Goal: Task Accomplishment & Management: Use online tool/utility

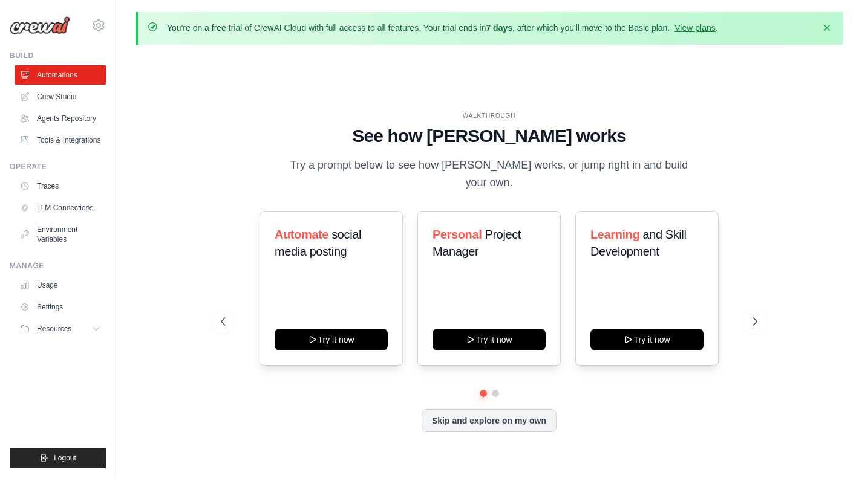
click at [755, 316] on icon at bounding box center [755, 322] width 12 height 12
click at [489, 411] on button "Skip and explore on my own" at bounding box center [489, 420] width 135 height 23
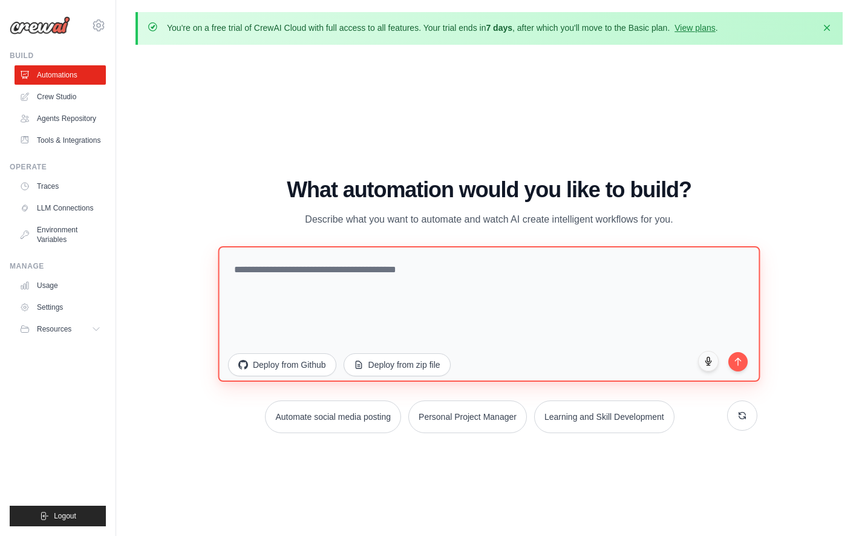
click at [306, 276] on textarea at bounding box center [489, 313] width 542 height 135
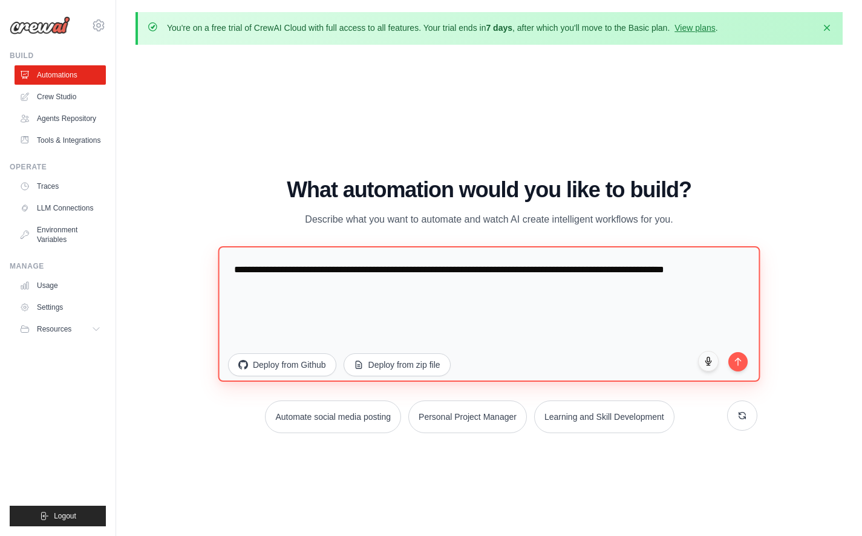
type textarea "**********"
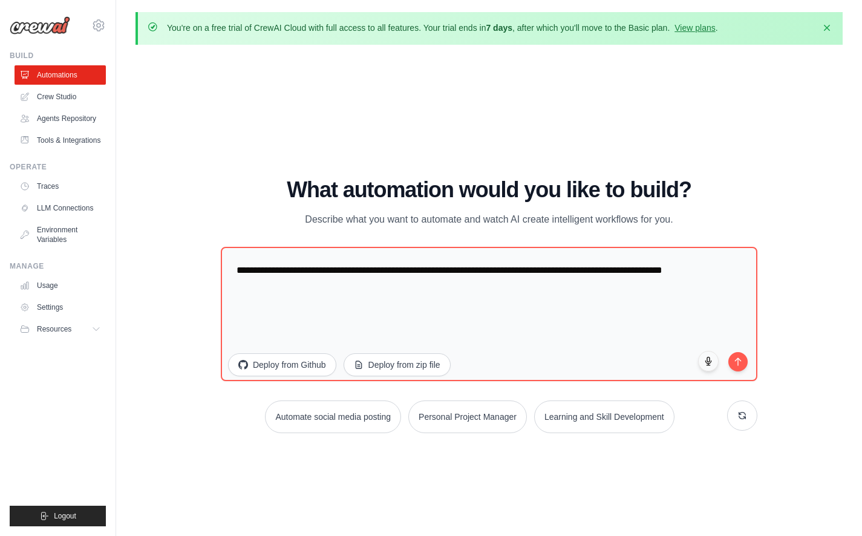
click at [740, 365] on button "submit" at bounding box center [737, 361] width 19 height 19
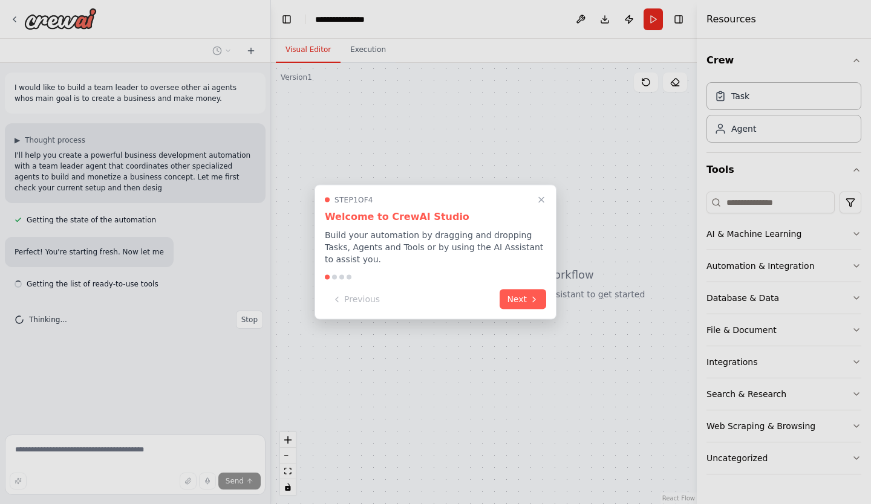
click at [530, 295] on icon at bounding box center [534, 300] width 10 height 10
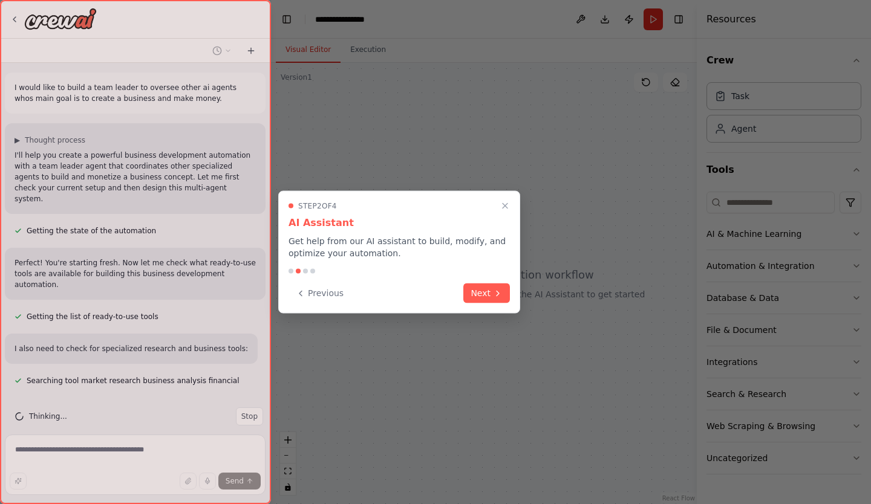
click at [491, 295] on button "Next" at bounding box center [486, 294] width 47 height 20
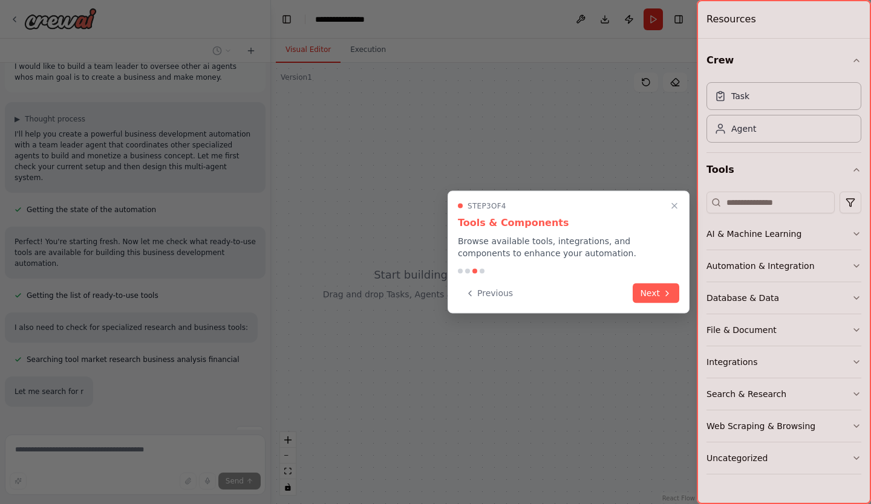
scroll to position [56, 0]
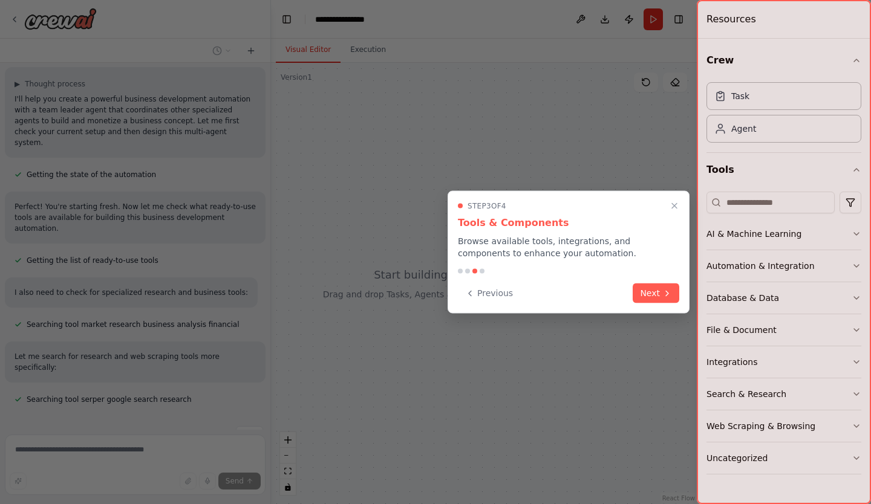
click at [652, 299] on button "Next" at bounding box center [656, 294] width 47 height 20
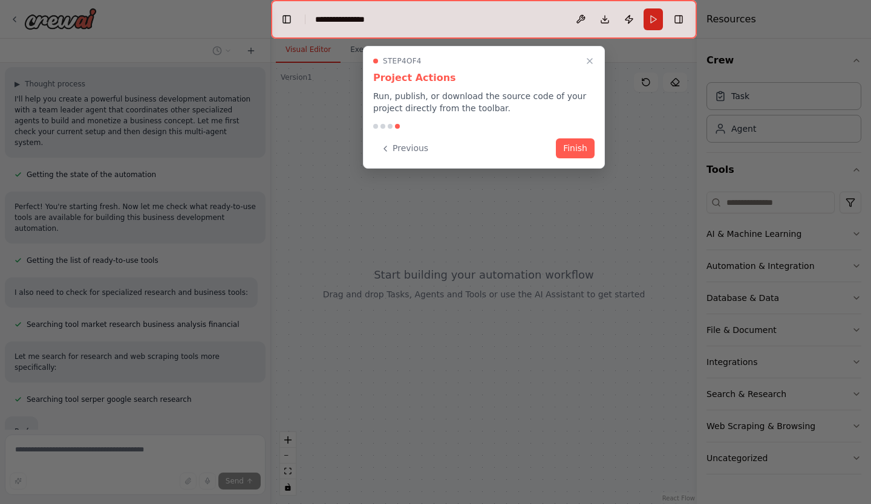
scroll to position [130, 0]
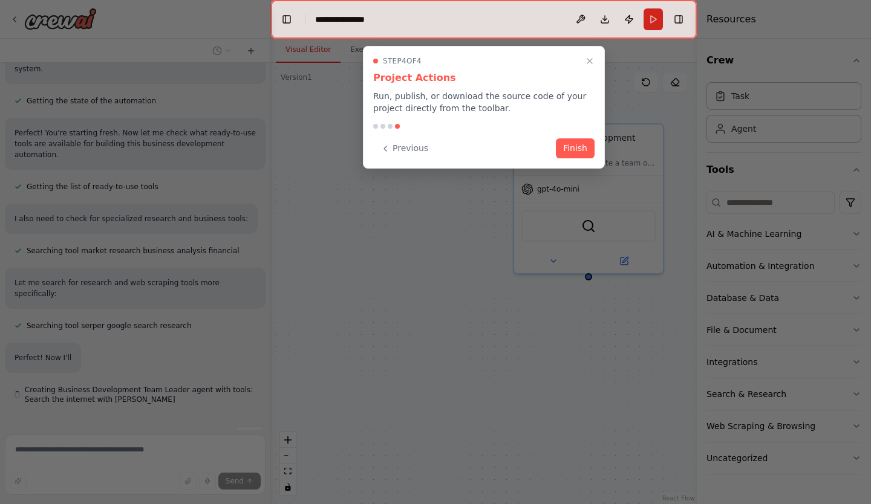
click at [575, 145] on button "Finish" at bounding box center [575, 149] width 39 height 20
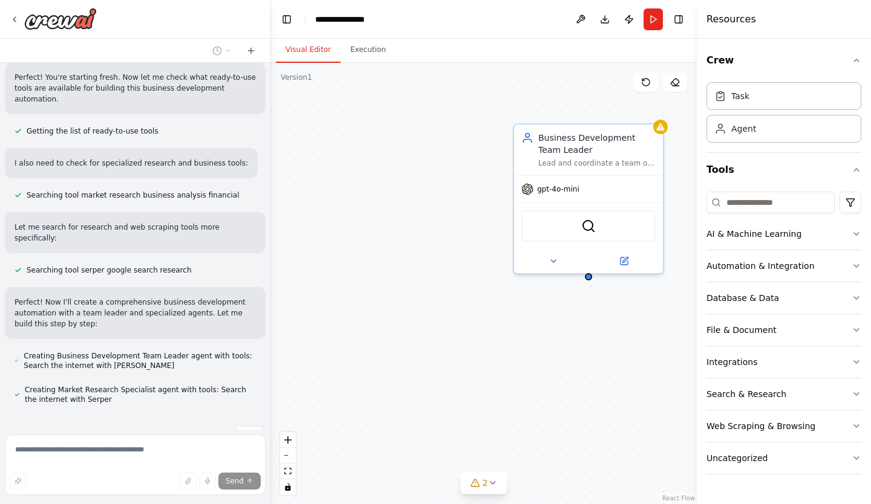
scroll to position [220, 0]
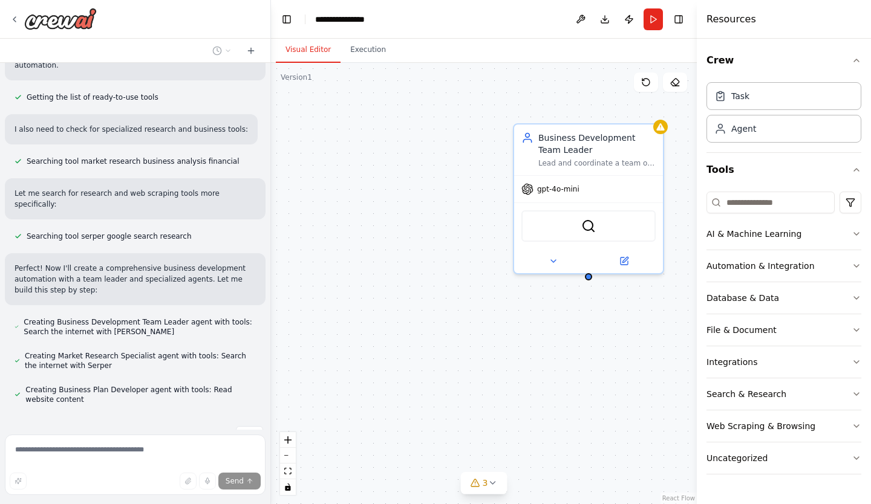
click at [493, 481] on icon at bounding box center [493, 483] width 10 height 10
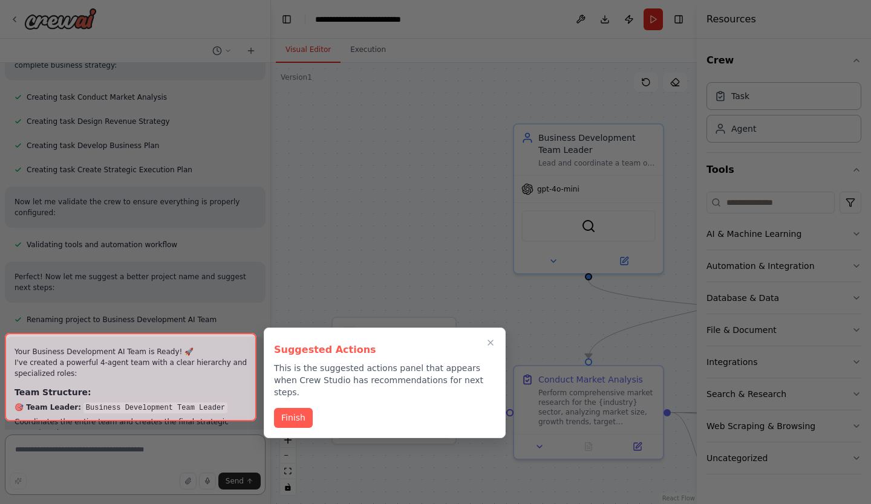
scroll to position [1037, 0]
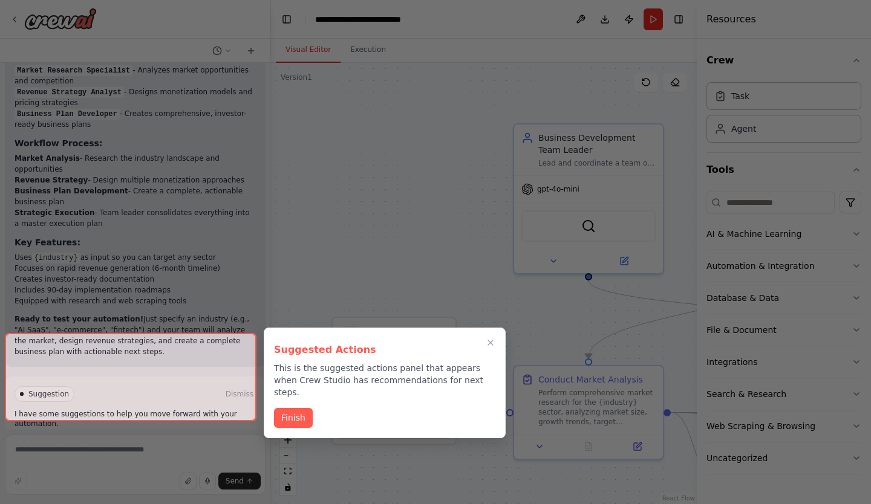
click at [292, 408] on button "Finish" at bounding box center [293, 418] width 39 height 20
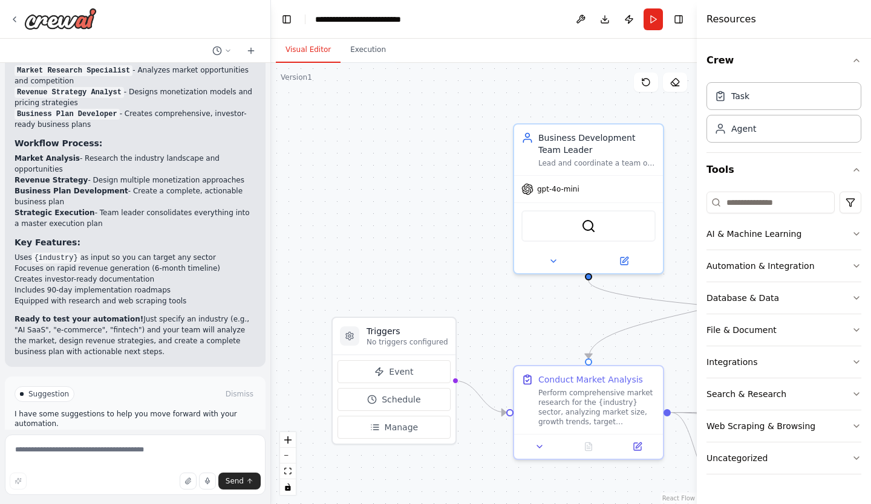
click at [157, 441] on span "Run Automation" at bounding box center [140, 446] width 59 height 10
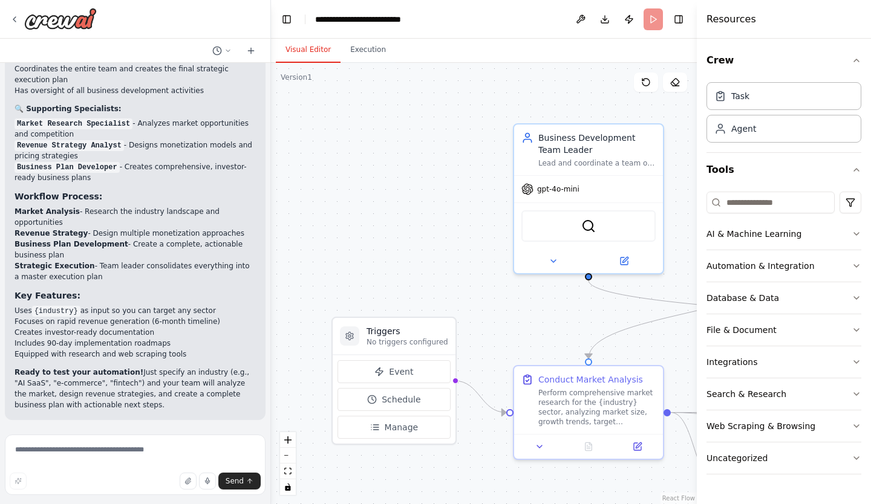
scroll to position [939, 0]
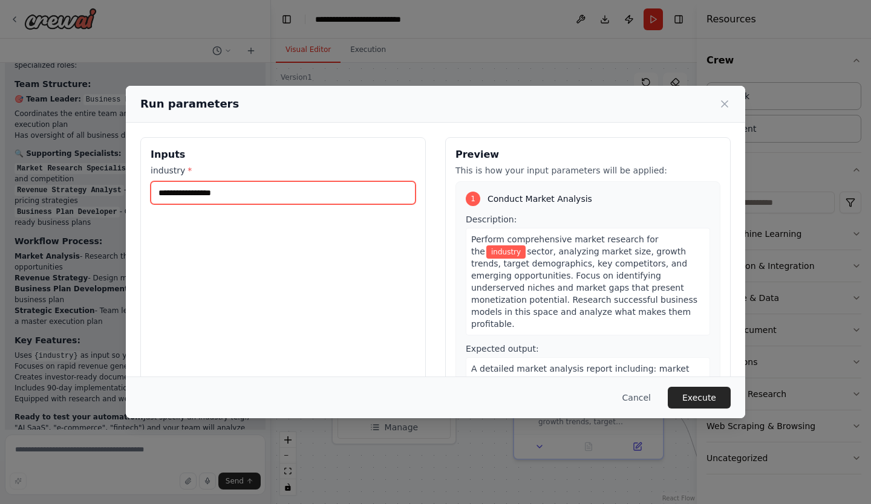
click at [220, 186] on input "industry *" at bounding box center [283, 192] width 265 height 23
type input "**********"
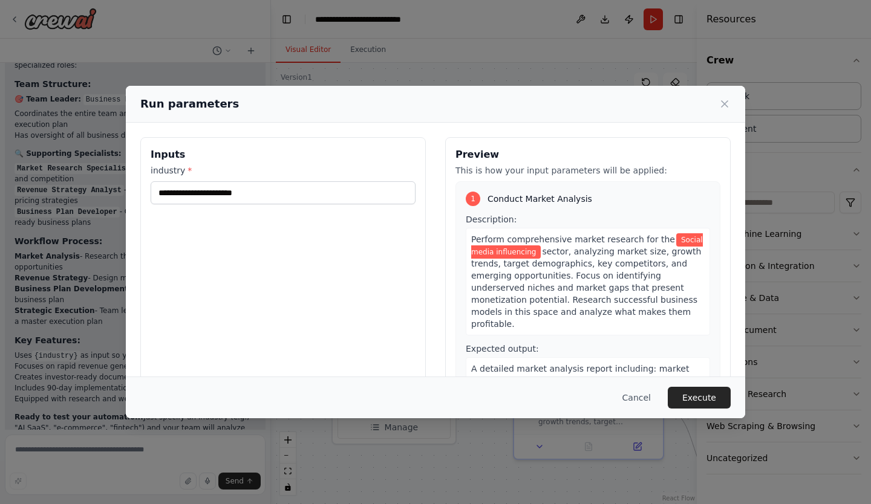
click at [692, 397] on button "Execute" at bounding box center [699, 398] width 63 height 22
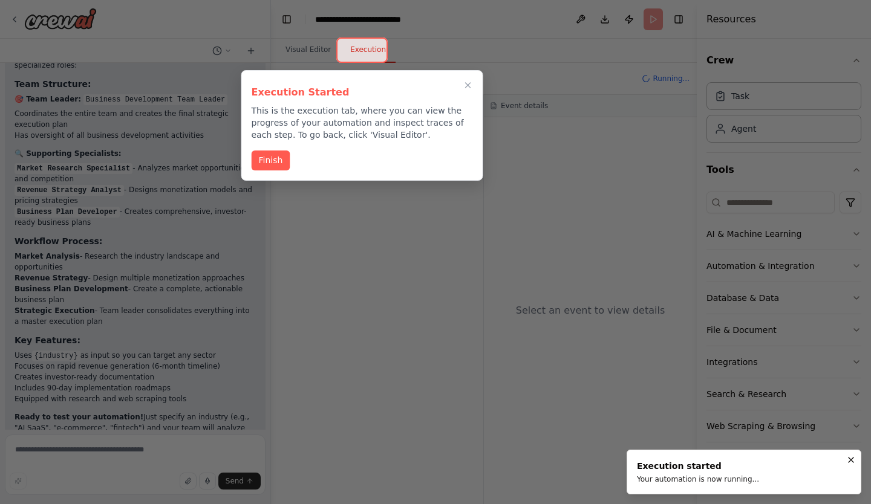
click at [270, 157] on button "Finish" at bounding box center [271, 161] width 39 height 20
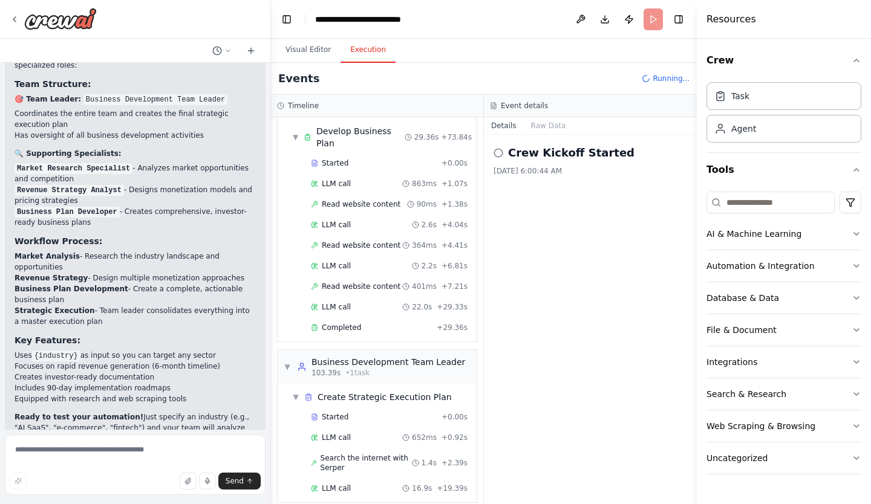
scroll to position [663, 0]
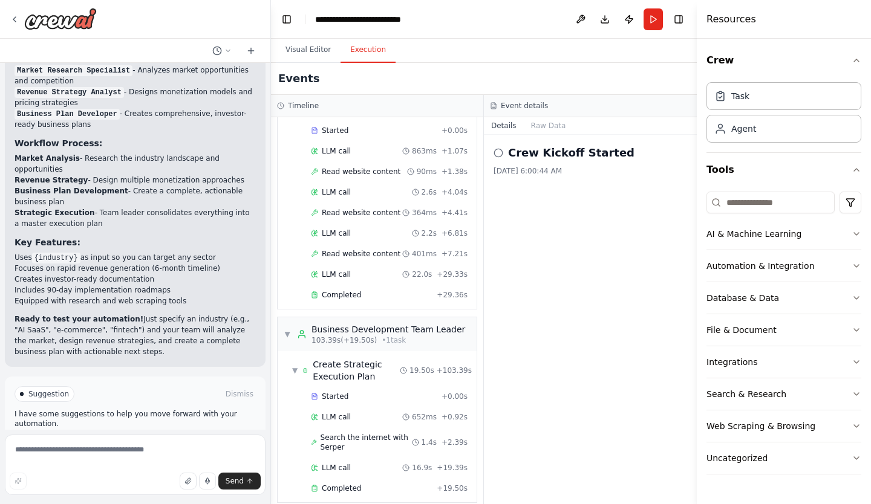
click at [131, 441] on span "Improve automation" at bounding box center [140, 446] width 74 height 10
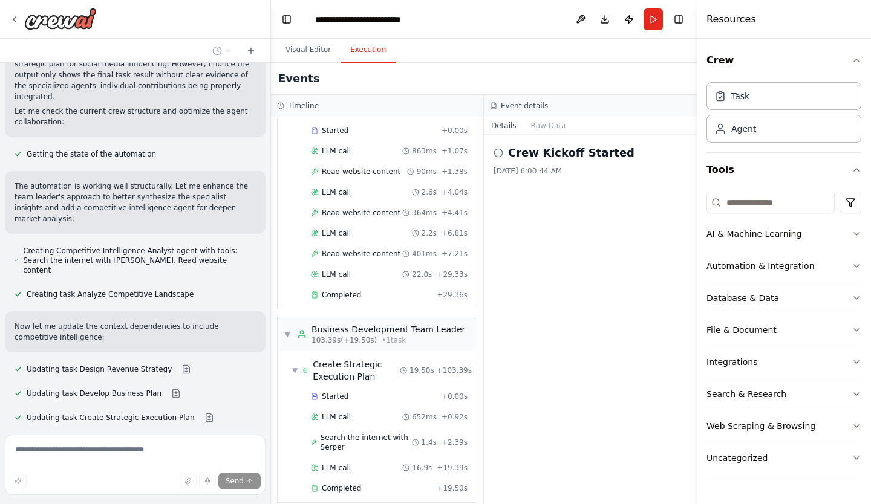
scroll to position [1491, 0]
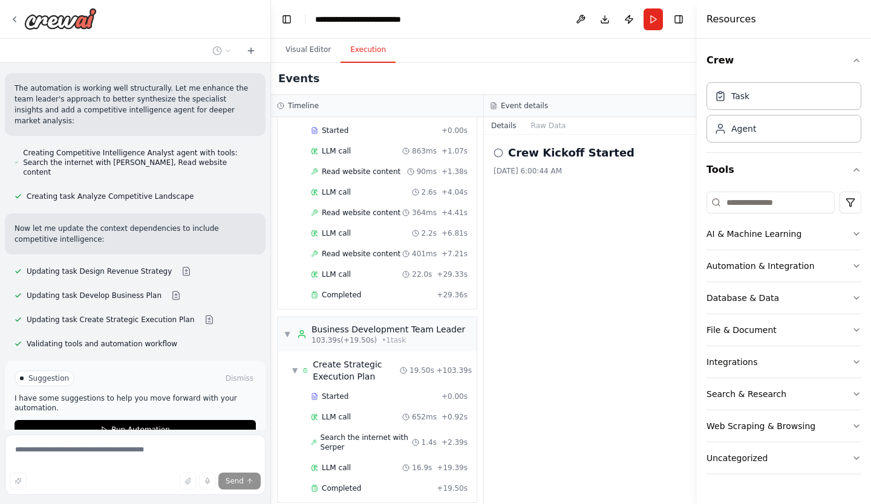
click at [107, 420] on button "Run Automation" at bounding box center [135, 429] width 241 height 19
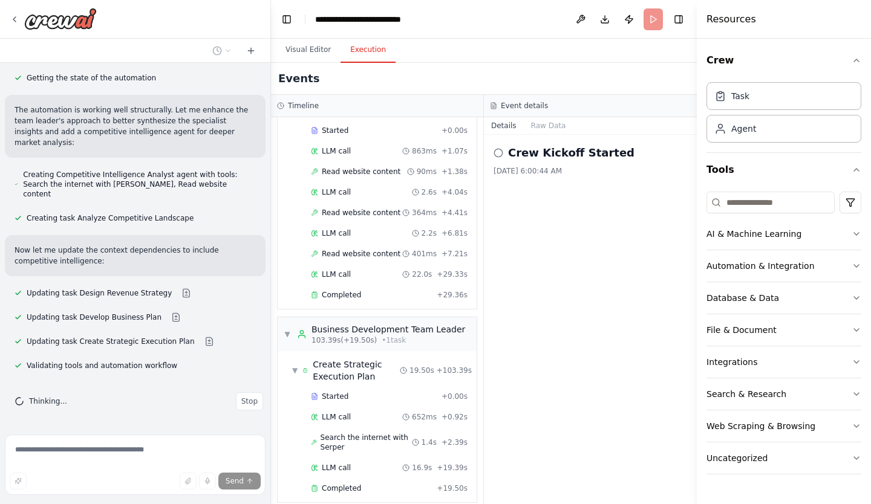
scroll to position [1393, 0]
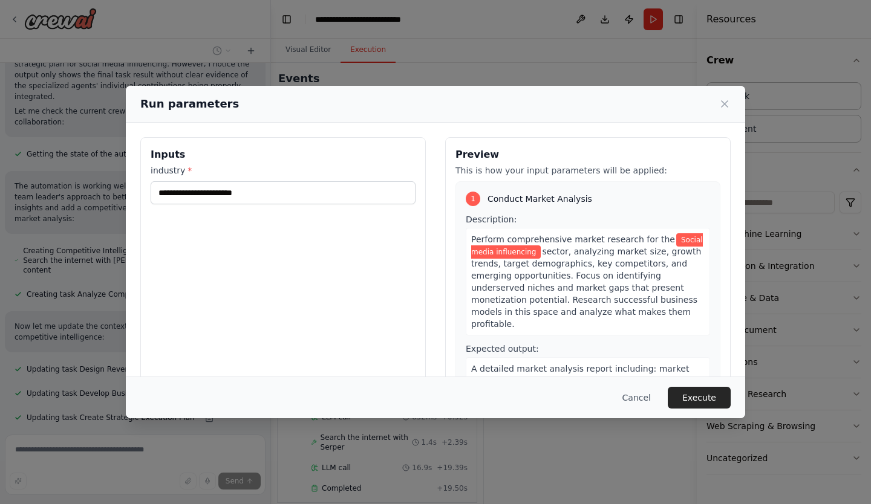
click at [702, 394] on button "Execute" at bounding box center [699, 398] width 63 height 22
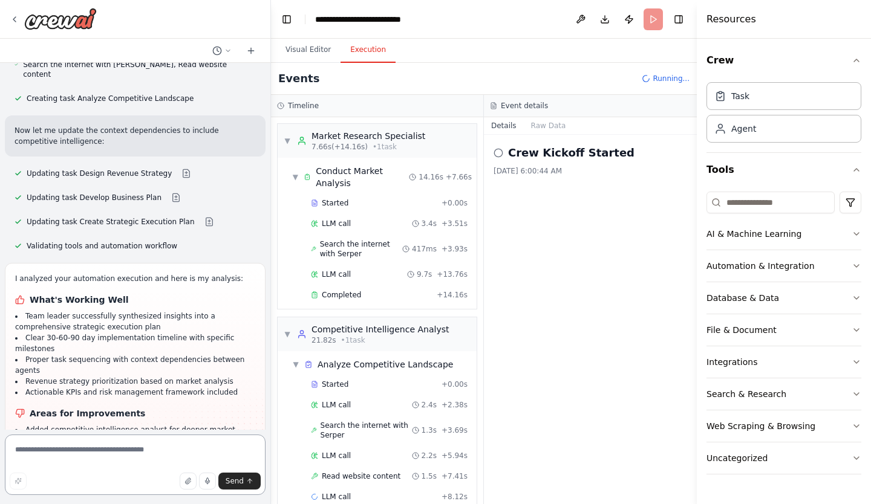
scroll to position [21, 0]
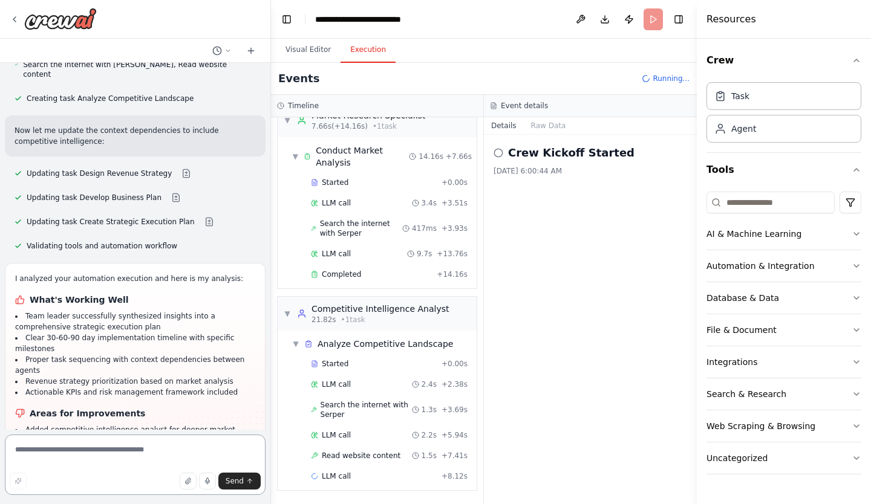
click at [94, 447] on textarea at bounding box center [135, 465] width 261 height 60
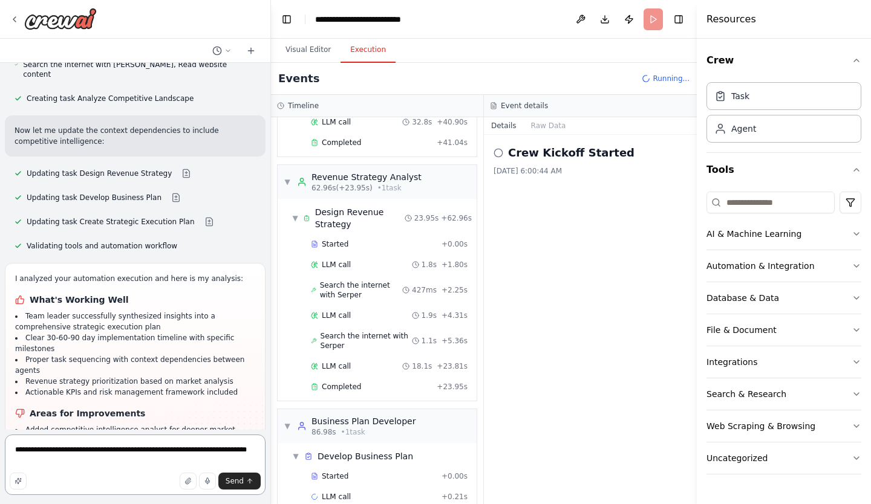
scroll to position [408, 0]
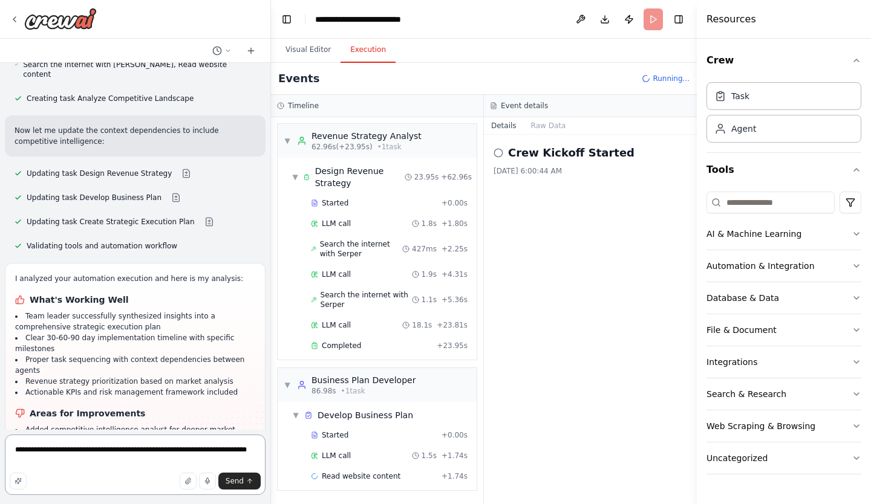
click at [35, 451] on textarea "**********" at bounding box center [135, 465] width 261 height 60
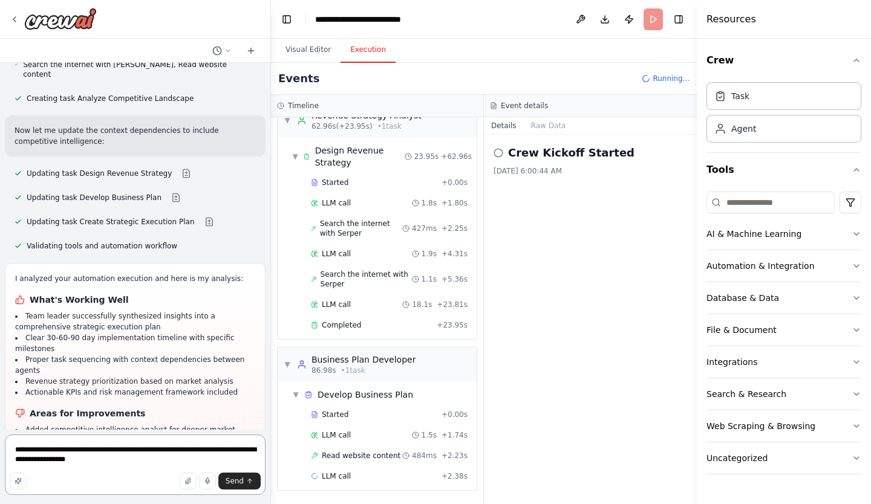
type textarea "**********"
click at [242, 480] on span "Send" at bounding box center [235, 482] width 18 height 10
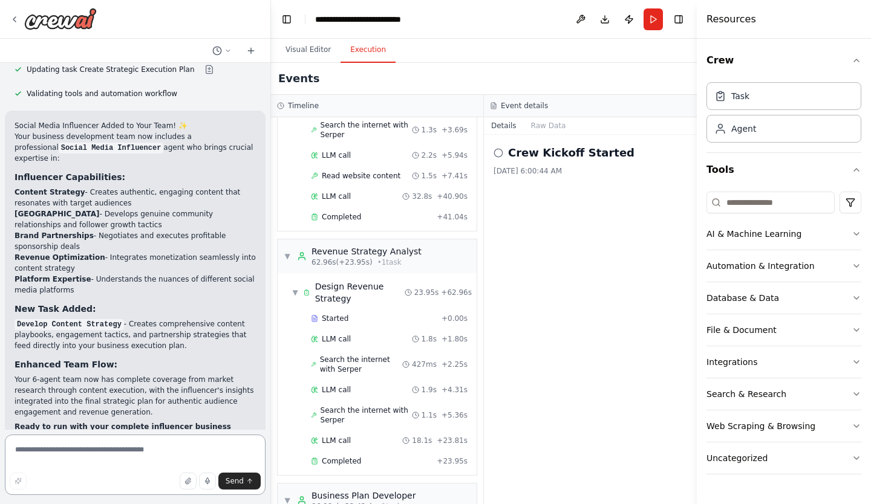
scroll to position [310, 0]
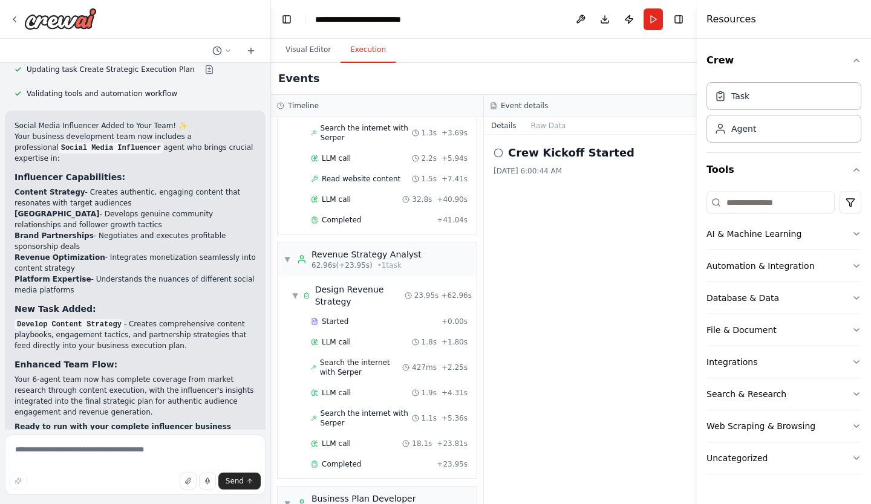
click at [304, 46] on button "Visual Editor" at bounding box center [308, 50] width 65 height 25
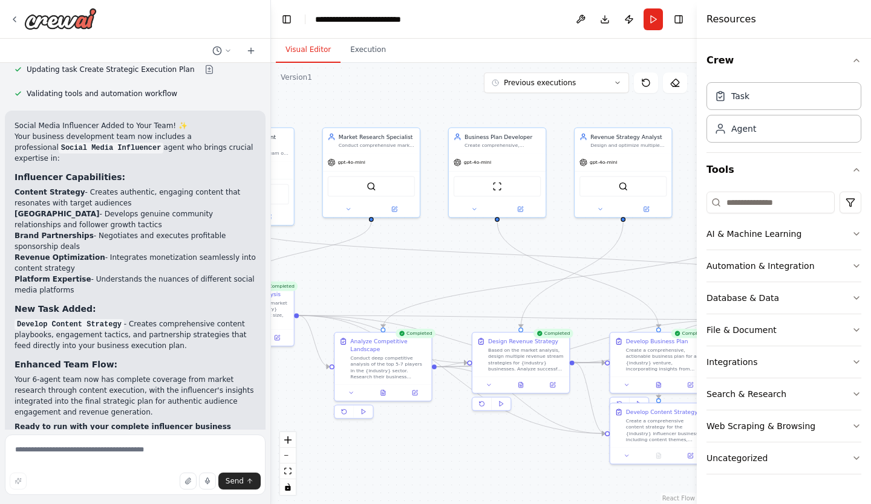
drag, startPoint x: 578, startPoint y: 203, endPoint x: 209, endPoint y: 263, distance: 373.7
click at [209, 263] on div "I would like to build a team leader to oversee other ai agents whos main goal i…" at bounding box center [435, 252] width 871 height 504
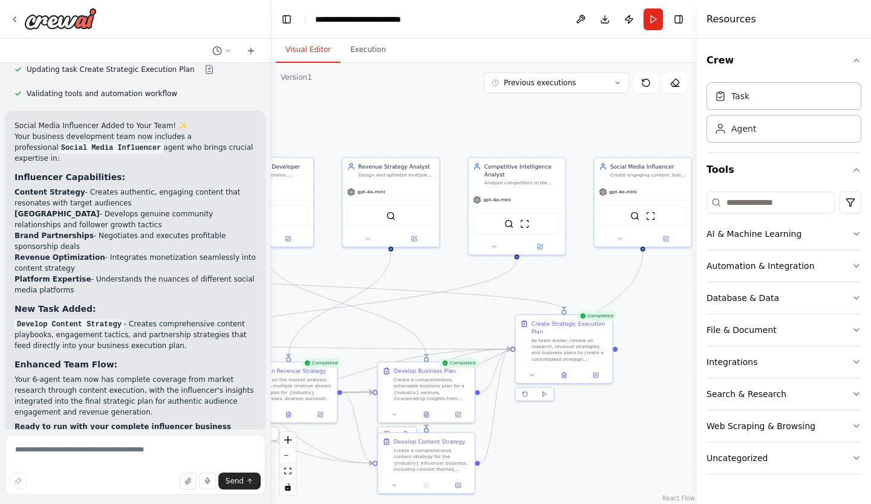
drag, startPoint x: 525, startPoint y: 289, endPoint x: 293, endPoint y: 319, distance: 234.2
click at [293, 319] on div ".deletable-edge-delete-btn { width: 20px; height: 20px; border: 0px solid #ffff…" at bounding box center [484, 284] width 426 height 442
click at [664, 240] on icon at bounding box center [666, 239] width 6 height 6
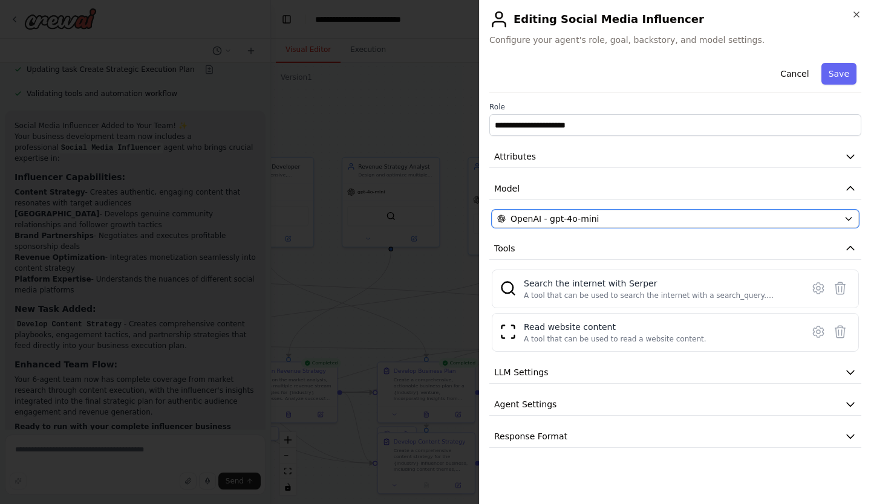
click at [849, 218] on icon "button" at bounding box center [849, 219] width 10 height 10
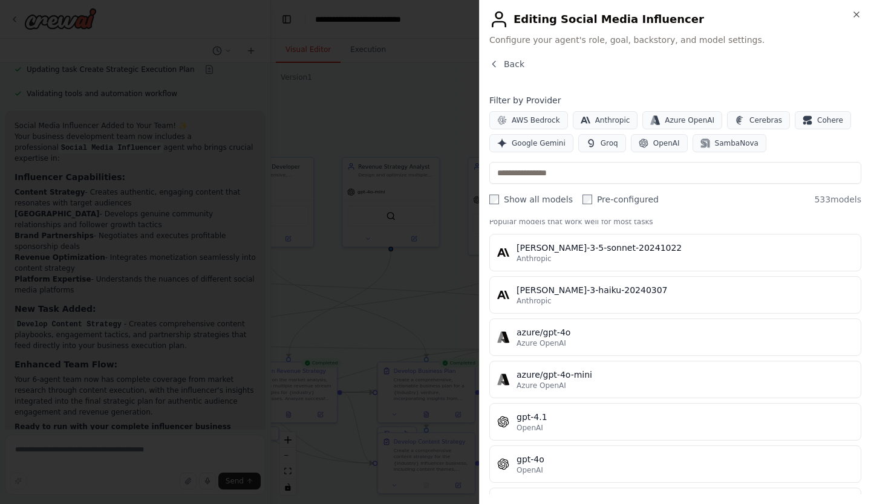
scroll to position [0, 0]
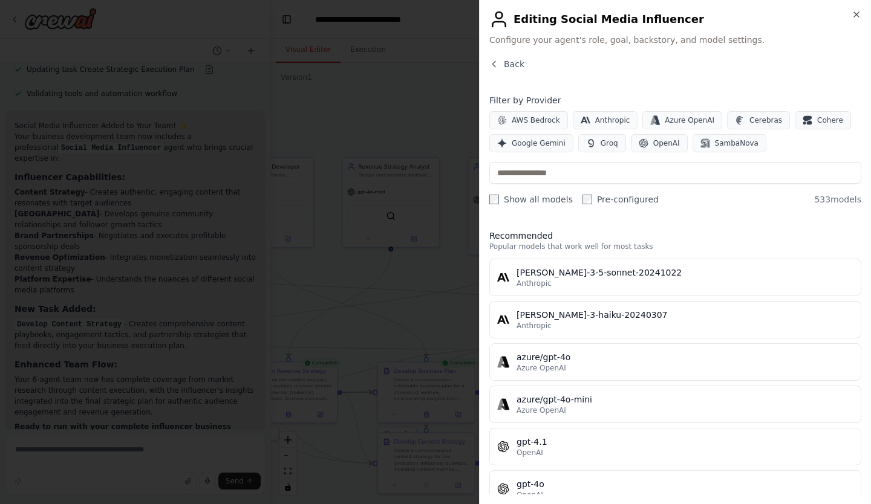
click at [567, 276] on div "[PERSON_NAME]-3-5-sonnet-20241022" at bounding box center [685, 273] width 337 height 12
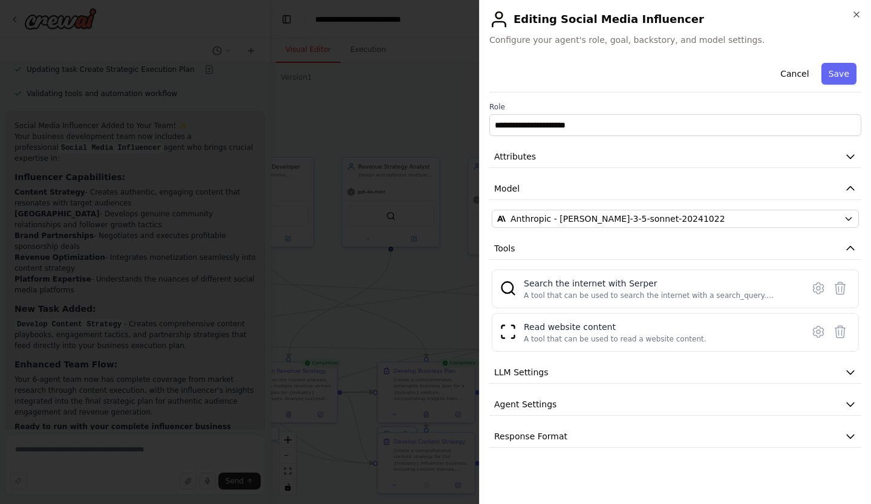
click at [850, 403] on icon "button" at bounding box center [850, 405] width 12 height 12
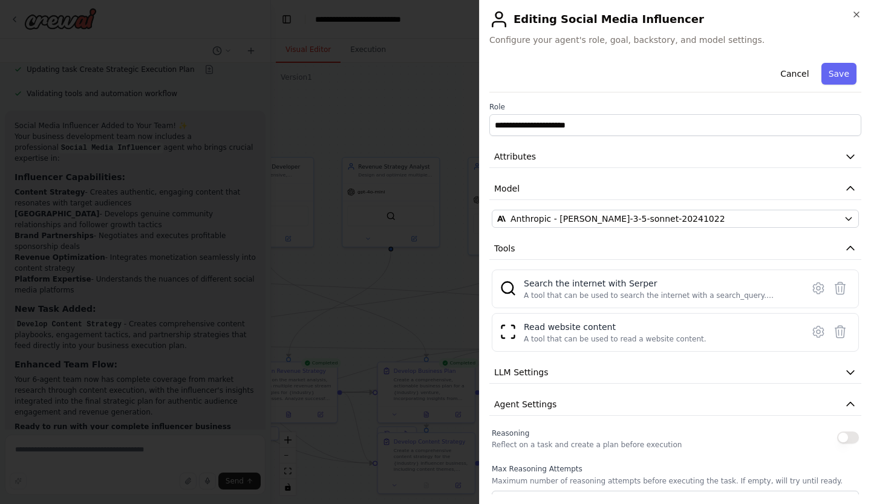
scroll to position [122, 0]
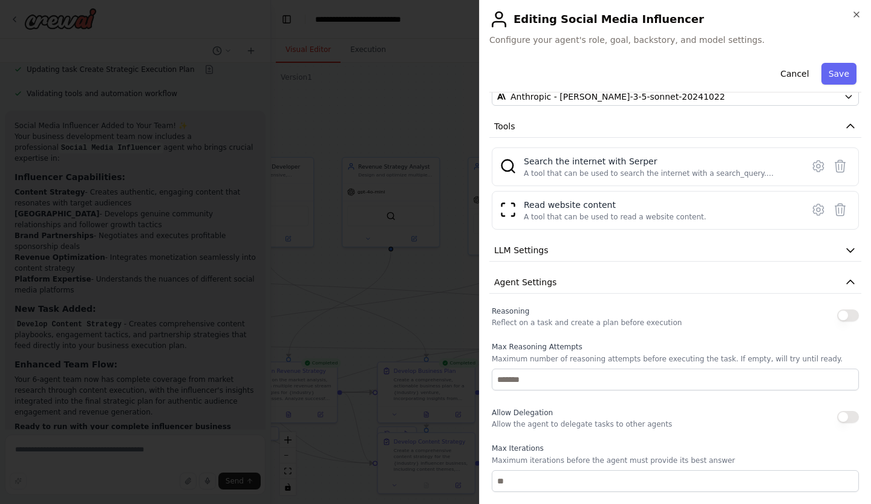
click at [840, 315] on button "button" at bounding box center [848, 316] width 22 height 12
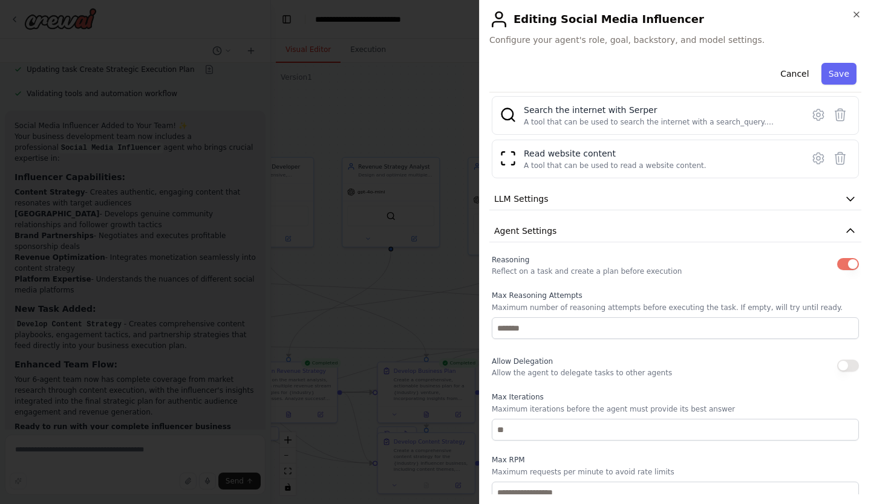
scroll to position [174, 0]
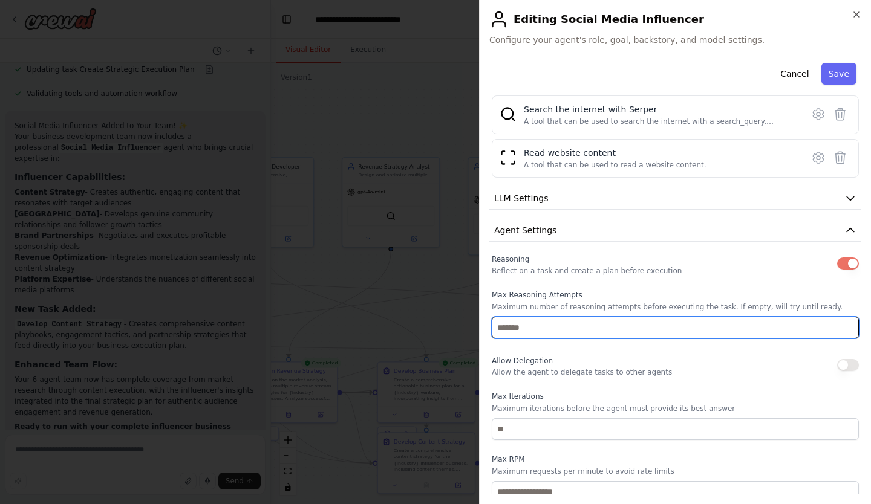
click at [553, 328] on input "number" at bounding box center [675, 328] width 367 height 22
type input "*"
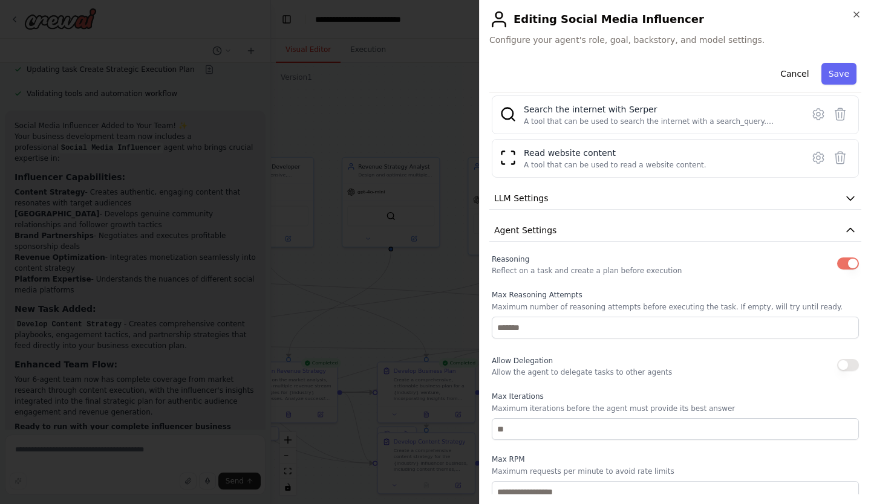
click at [690, 362] on div "Allow Delegation Allow the agent to delegate tasks to other agents" at bounding box center [675, 365] width 367 height 24
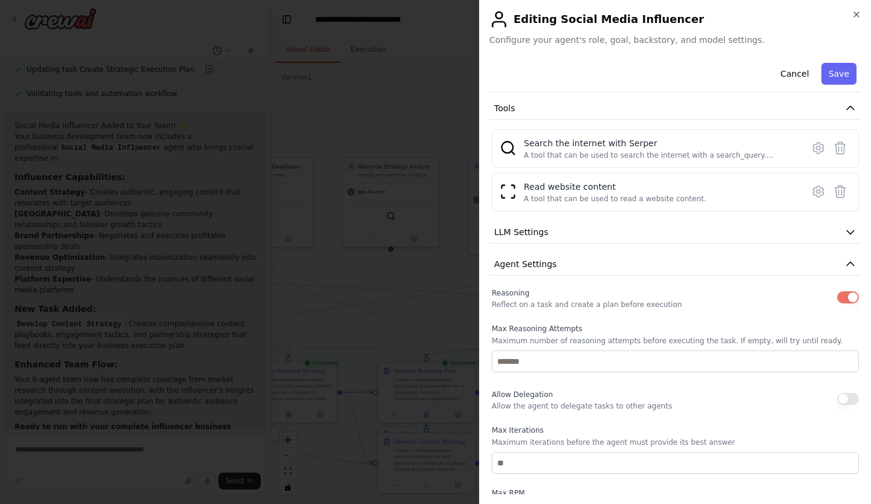
scroll to position [140, 0]
click at [844, 263] on icon "button" at bounding box center [850, 265] width 12 height 12
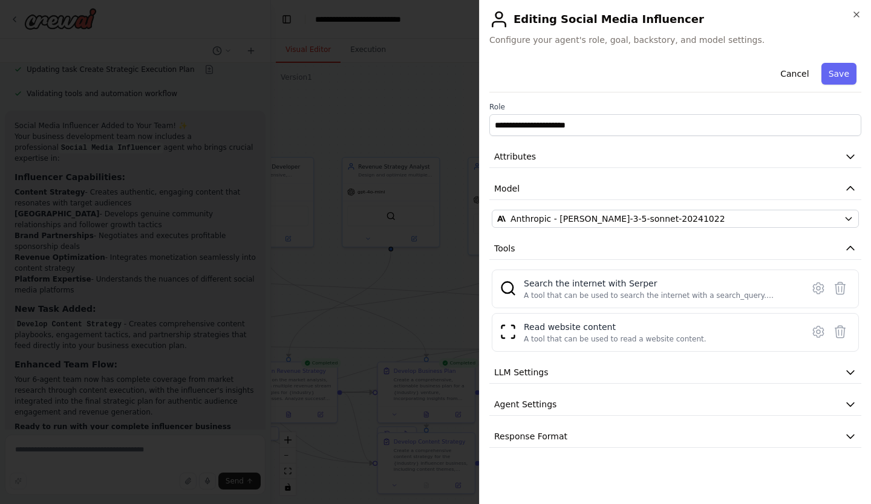
click at [853, 432] on icon "button" at bounding box center [850, 437] width 12 height 12
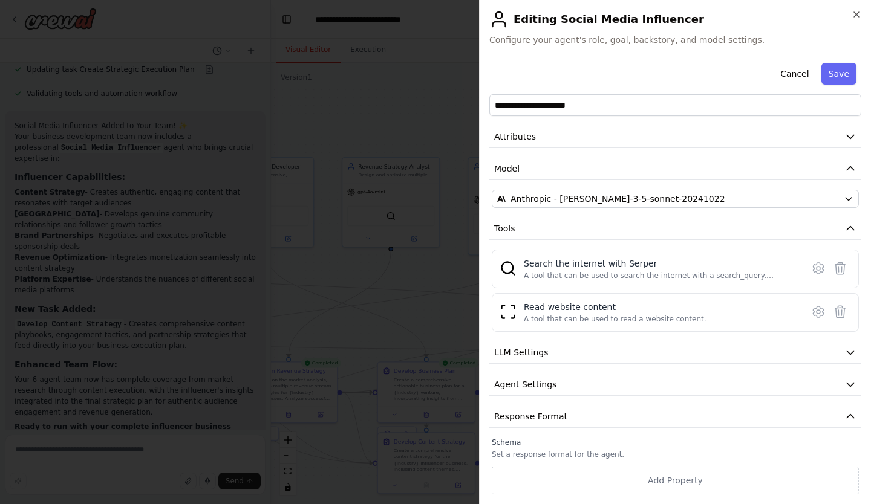
click at [691, 480] on button "Add Property" at bounding box center [675, 481] width 367 height 28
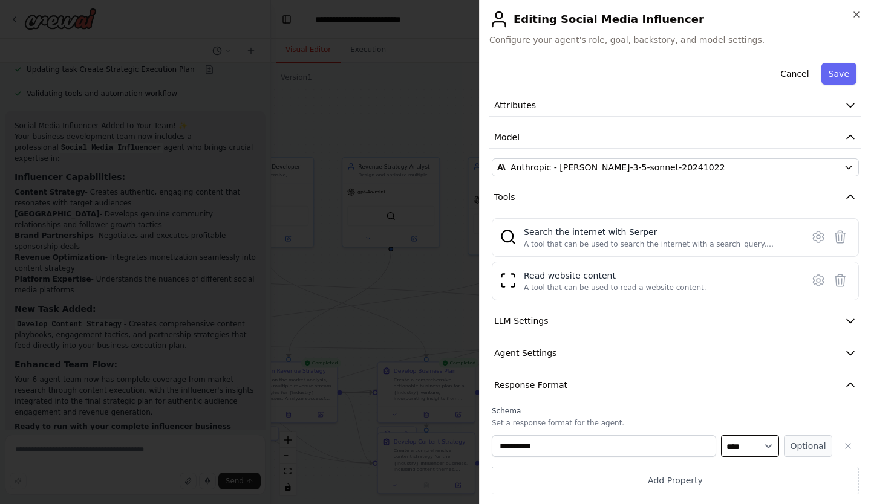
click at [757, 448] on select "**** ******* ******* **** ******" at bounding box center [750, 447] width 58 height 22
click at [778, 67] on button "Cancel" at bounding box center [794, 74] width 43 height 22
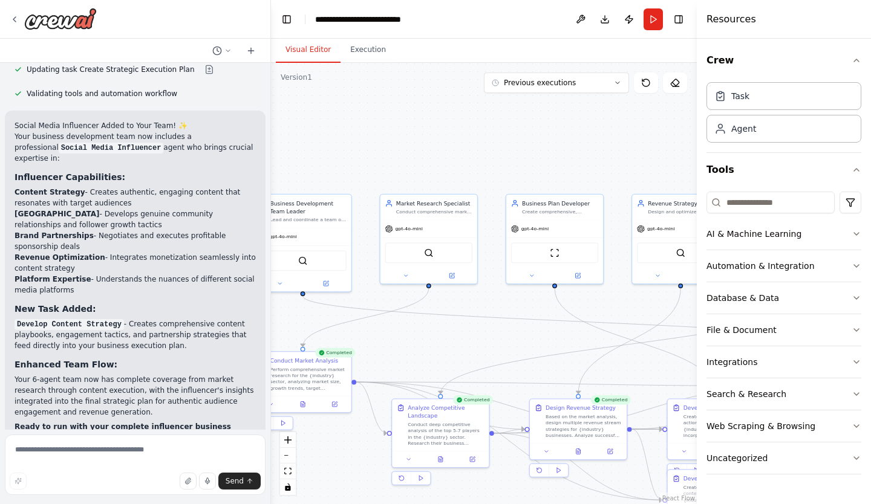
drag, startPoint x: 424, startPoint y: 302, endPoint x: 714, endPoint y: 339, distance: 292.1
click at [714, 339] on div "I would like to build a team leader to oversee other ai agents whos main goal i…" at bounding box center [435, 252] width 871 height 504
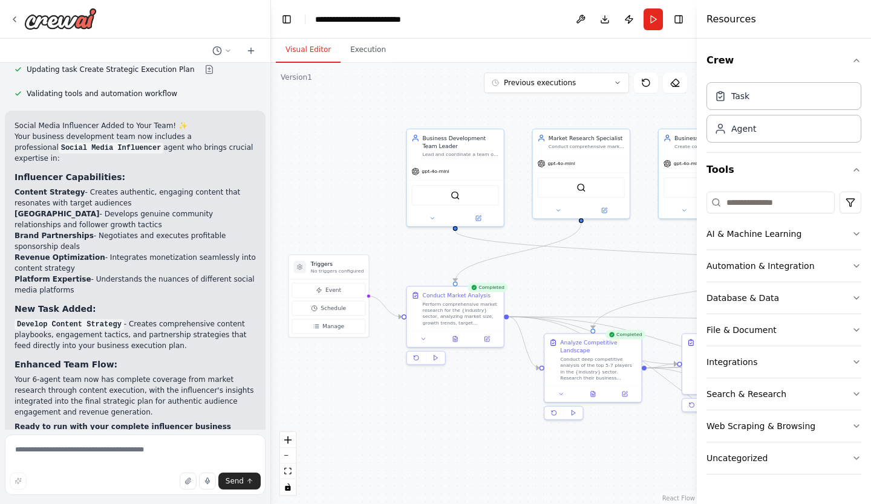
drag, startPoint x: 477, startPoint y: 341, endPoint x: 630, endPoint y: 275, distance: 165.8
click at [630, 275] on div ".deletable-edge-delete-btn { width: 20px; height: 20px; border: 0px solid #ffff…" at bounding box center [484, 284] width 426 height 442
click at [465, 164] on div "gpt-4o-mini" at bounding box center [455, 172] width 97 height 18
click at [476, 217] on icon at bounding box center [478, 218] width 5 height 5
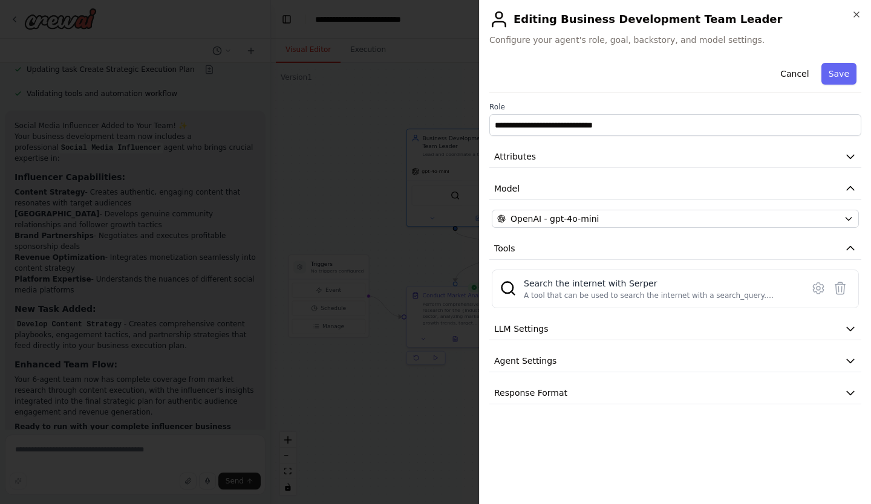
click at [850, 362] on icon "button" at bounding box center [850, 361] width 12 height 12
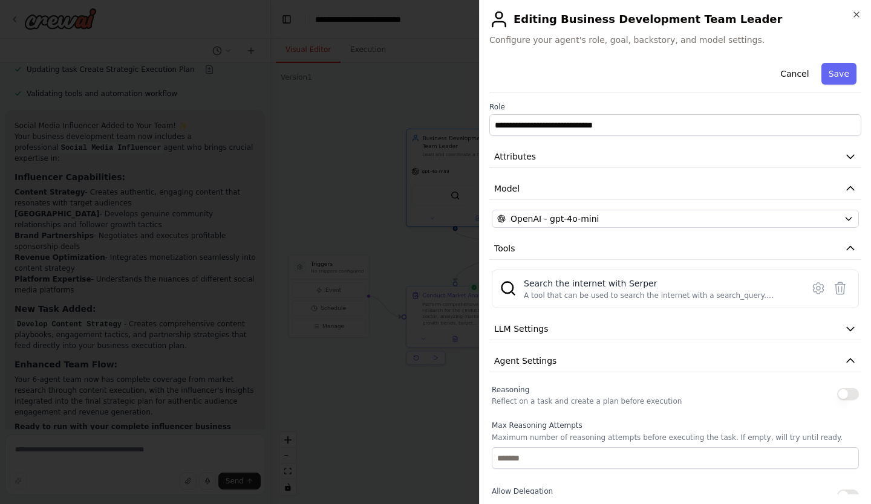
click at [840, 398] on button "button" at bounding box center [848, 394] width 22 height 12
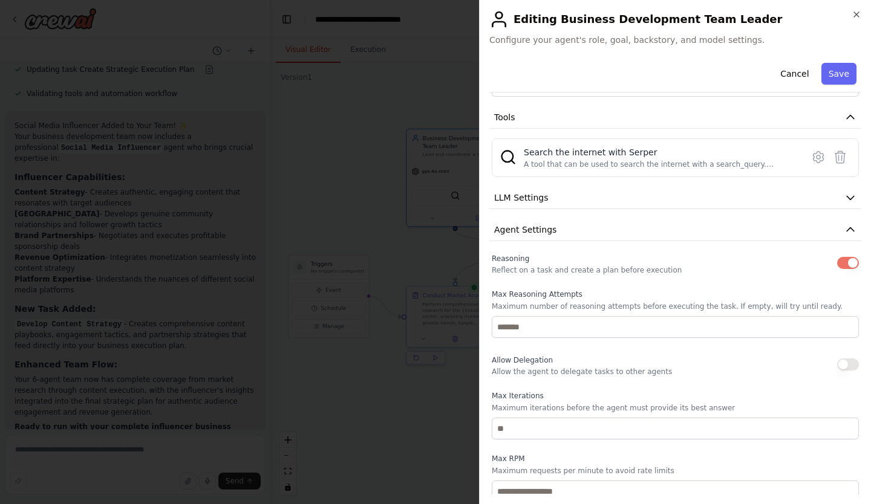
scroll to position [132, 0]
click at [843, 362] on button "button" at bounding box center [848, 364] width 22 height 12
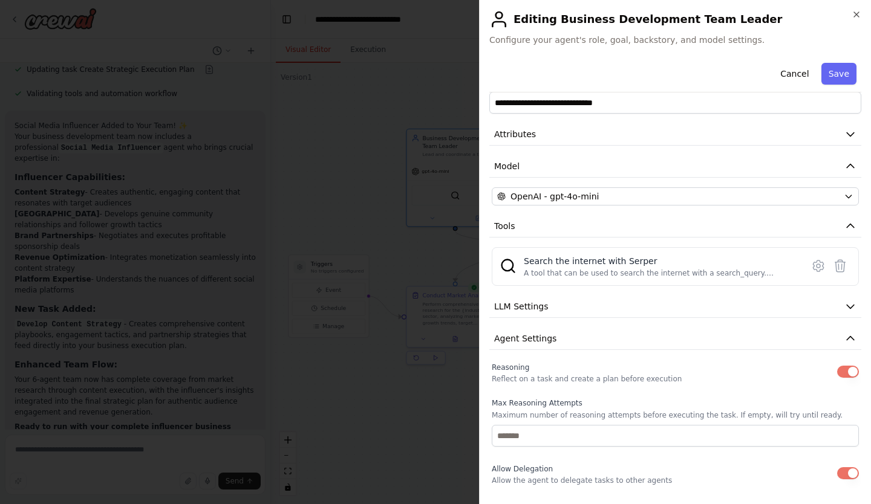
scroll to position [0, 0]
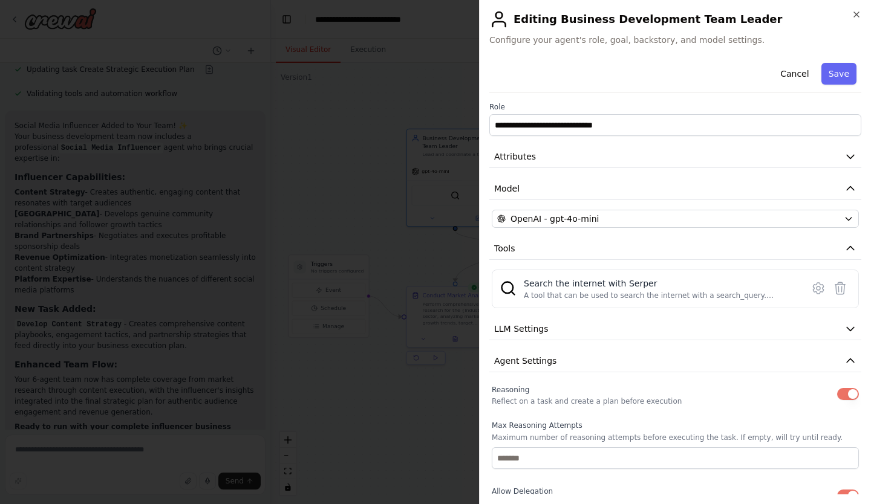
click at [847, 360] on icon "button" at bounding box center [850, 361] width 7 height 4
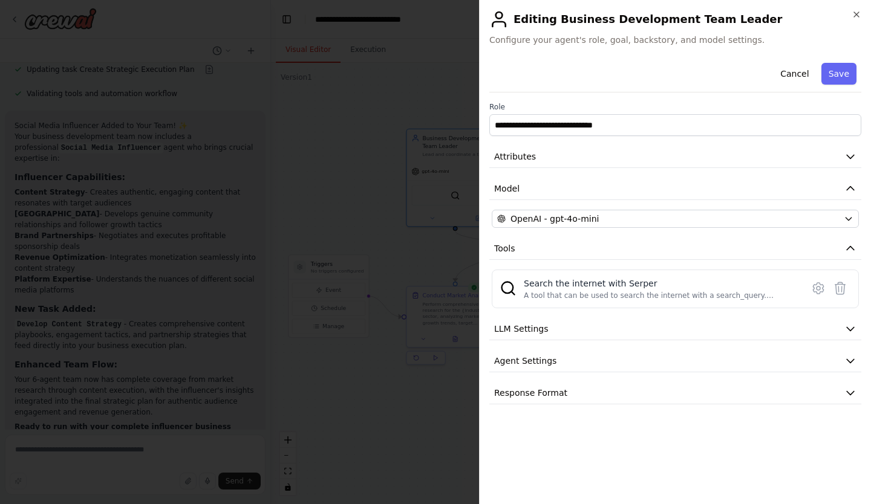
click at [854, 330] on icon "button" at bounding box center [850, 329] width 12 height 12
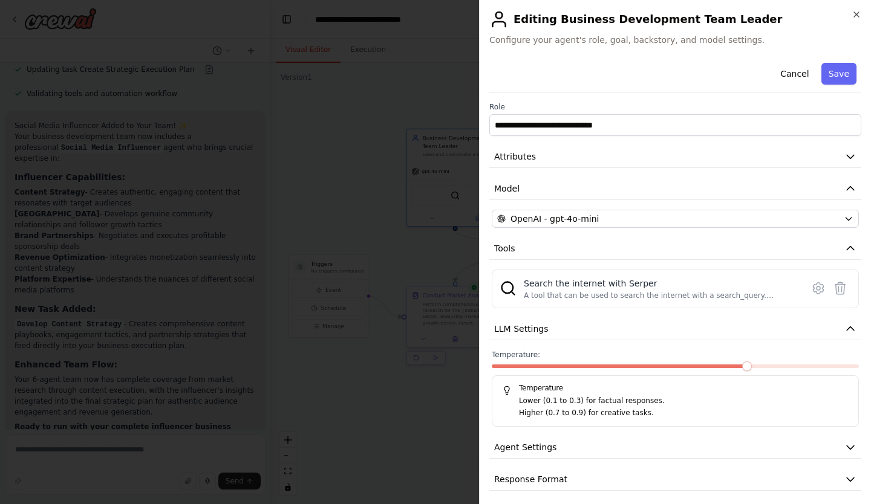
scroll to position [6, 0]
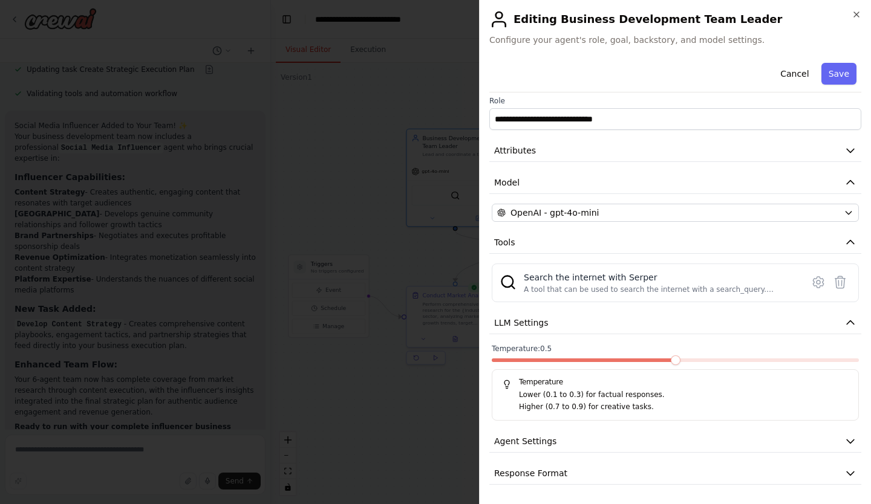
click at [680, 365] on span at bounding box center [676, 361] width 10 height 10
click at [844, 440] on icon "button" at bounding box center [850, 442] width 12 height 12
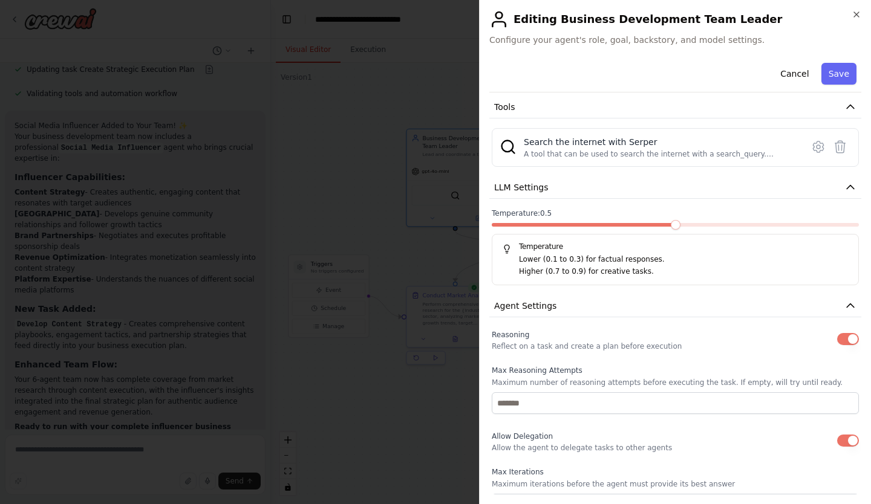
scroll to position [143, 0]
click at [836, 312] on button "Agent Settings" at bounding box center [675, 305] width 372 height 22
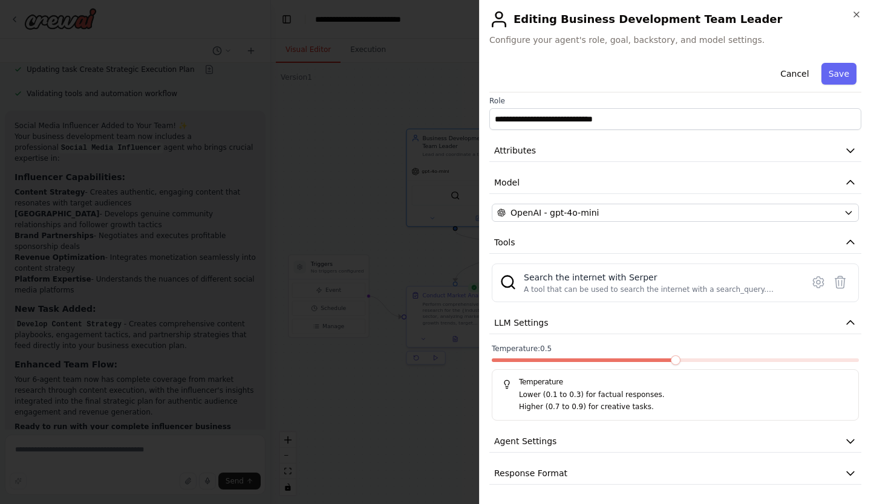
scroll to position [6, 0]
click at [844, 322] on icon "button" at bounding box center [850, 323] width 12 height 12
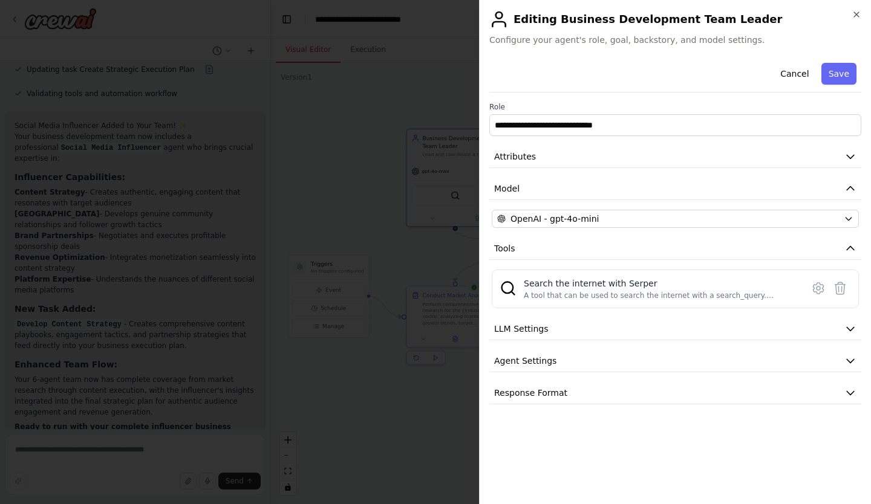
click at [842, 70] on button "Save" at bounding box center [838, 74] width 35 height 22
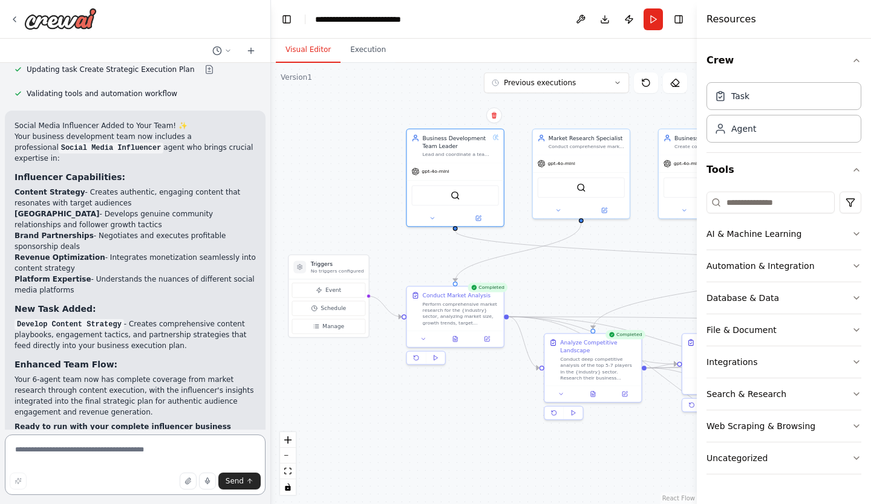
click at [122, 452] on textarea at bounding box center [135, 465] width 261 height 60
type textarea "**********"
click at [238, 481] on span "Send" at bounding box center [235, 482] width 18 height 10
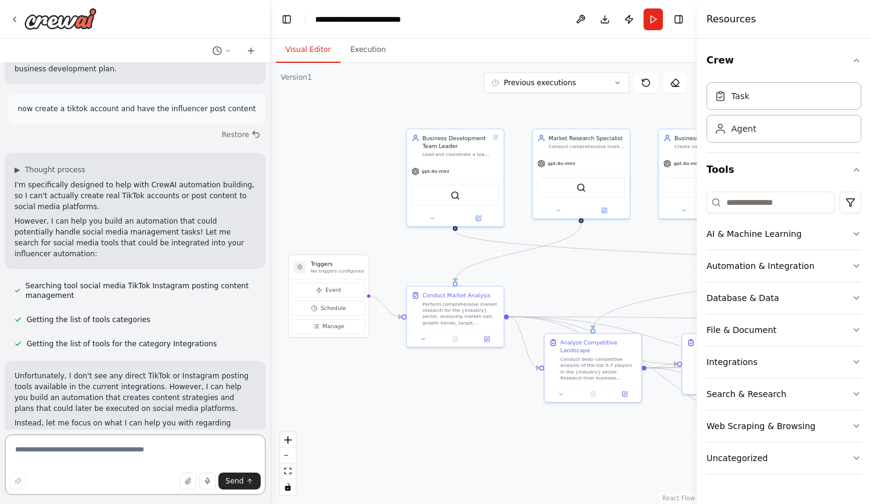
scroll to position [2830, 0]
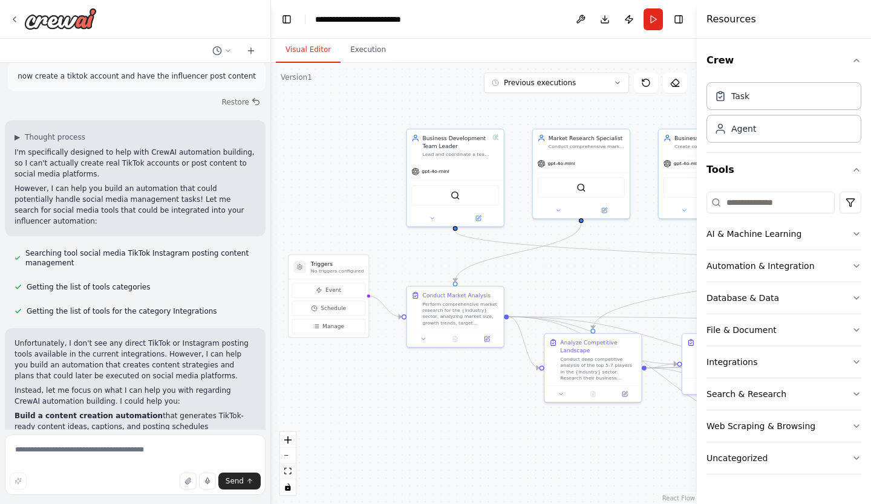
click at [855, 423] on icon "button" at bounding box center [857, 427] width 10 height 10
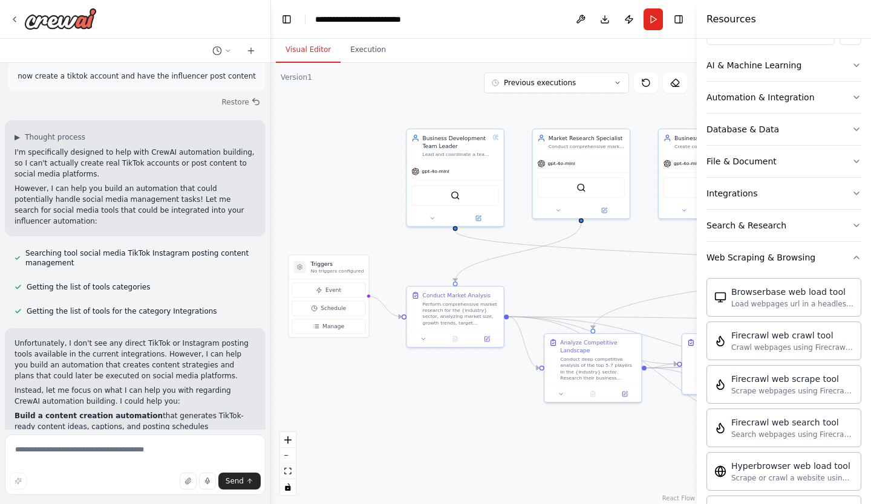
scroll to position [167, 0]
click at [854, 260] on icon "button" at bounding box center [856, 259] width 5 height 2
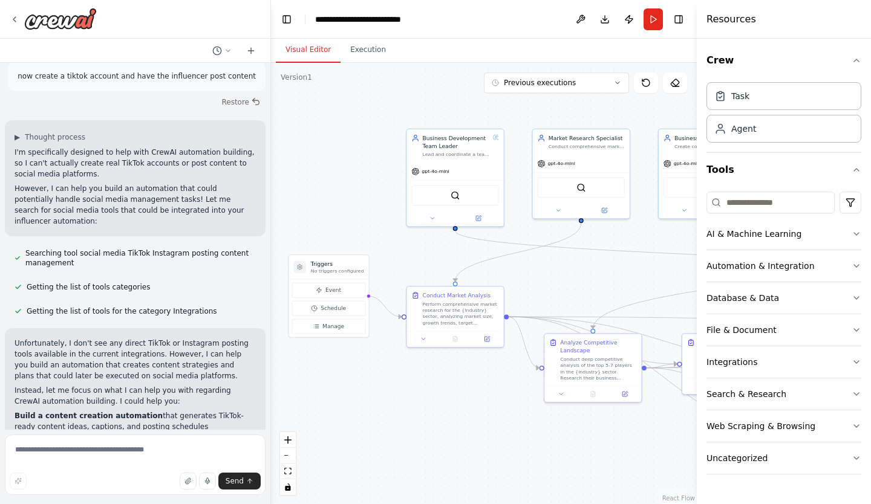
click at [856, 233] on icon "button" at bounding box center [857, 234] width 10 height 10
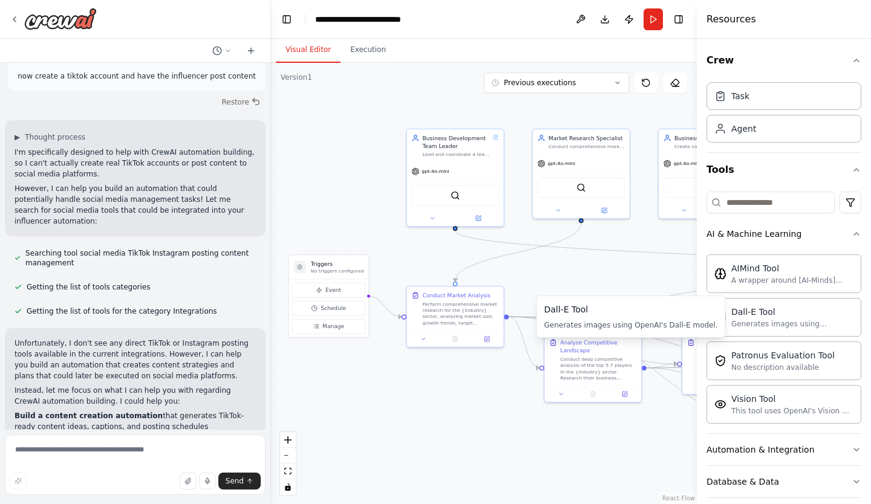
click at [792, 324] on div "Generates images using OpenAI's Dall-E model." at bounding box center [792, 324] width 122 height 10
click at [736, 315] on div "Dall-E Tool" at bounding box center [792, 312] width 122 height 12
click at [737, 408] on div "This tool uses OpenAI's Vision API to describe the contents of an image." at bounding box center [792, 411] width 122 height 10
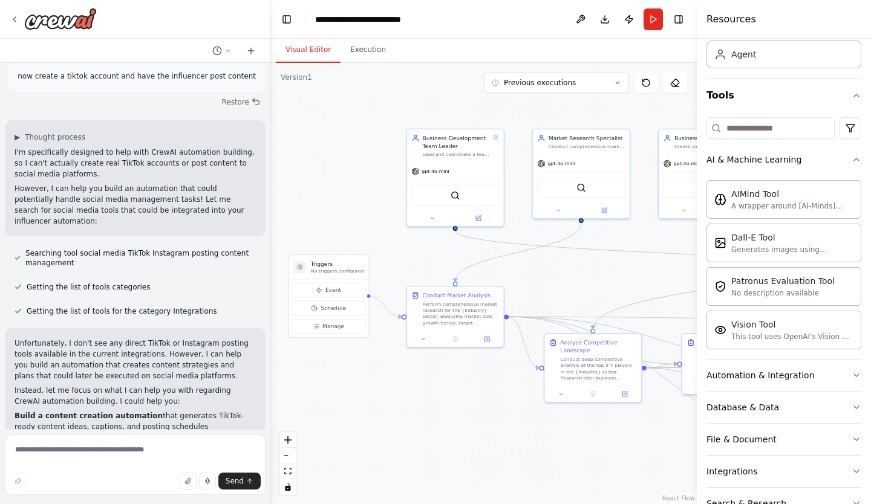
scroll to position [74, 0]
click at [466, 195] on img at bounding box center [463, 196] width 10 height 10
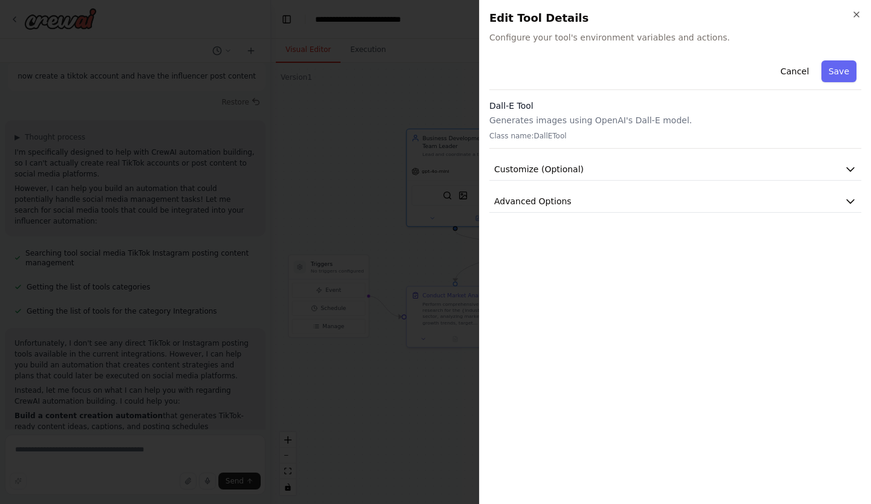
click at [846, 174] on icon "button" at bounding box center [850, 169] width 12 height 12
click at [853, 205] on icon "button" at bounding box center [850, 201] width 12 height 12
click at [857, 15] on icon "button" at bounding box center [856, 14] width 5 height 5
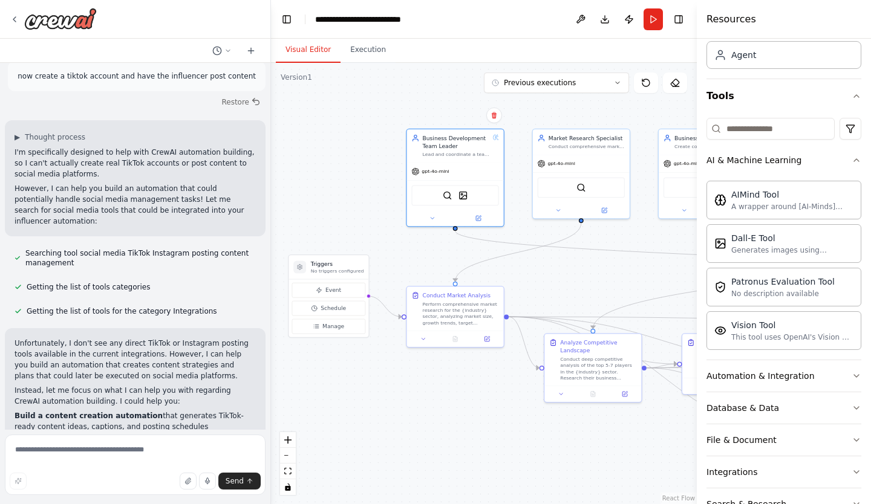
click at [852, 160] on icon "button" at bounding box center [857, 160] width 10 height 10
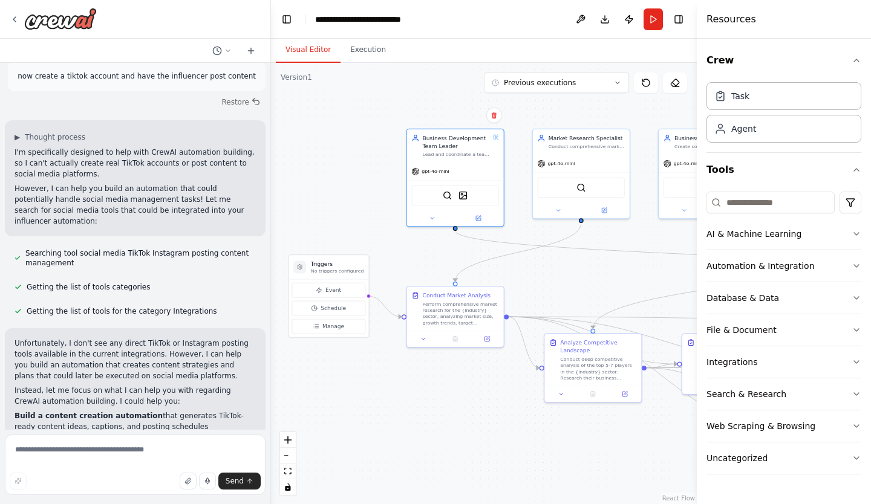
click at [857, 264] on icon "button" at bounding box center [857, 266] width 10 height 10
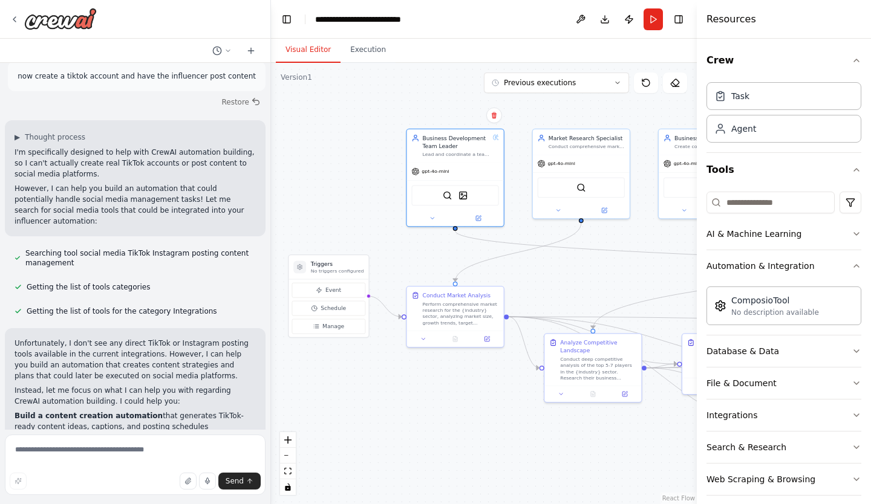
click at [852, 267] on icon "button" at bounding box center [857, 266] width 10 height 10
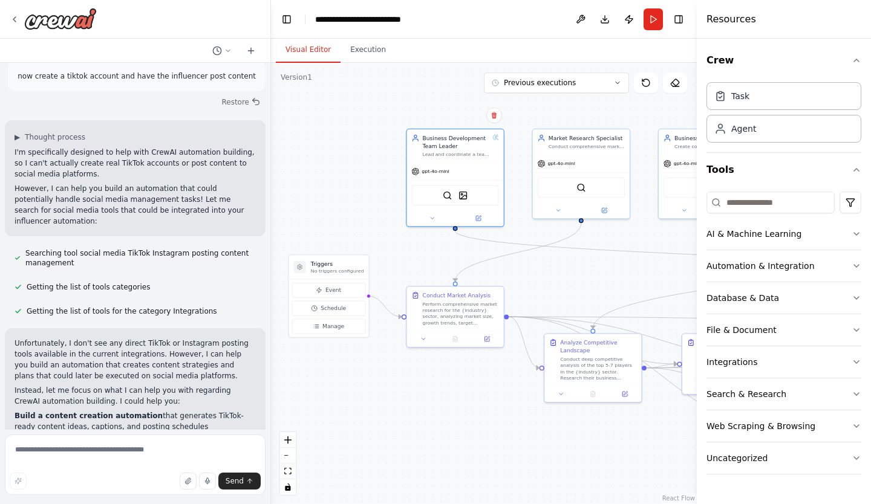
click at [855, 356] on button "Integrations" at bounding box center [783, 362] width 155 height 31
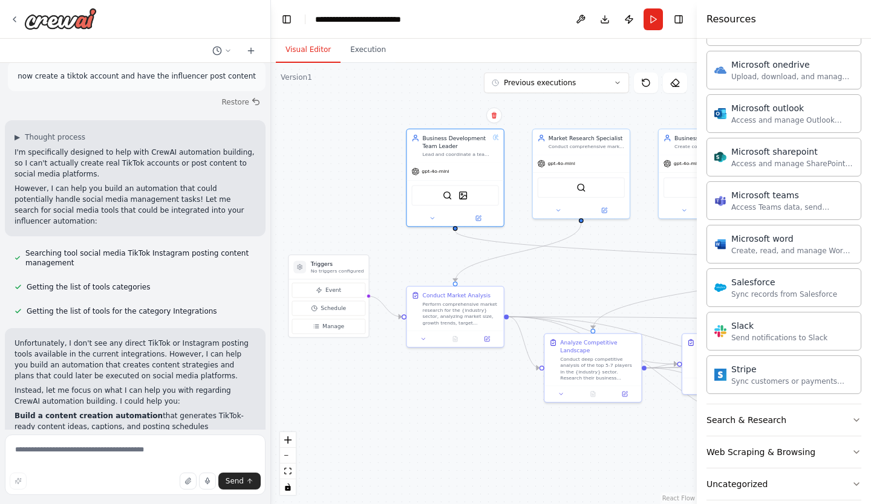
scroll to position [696, 0]
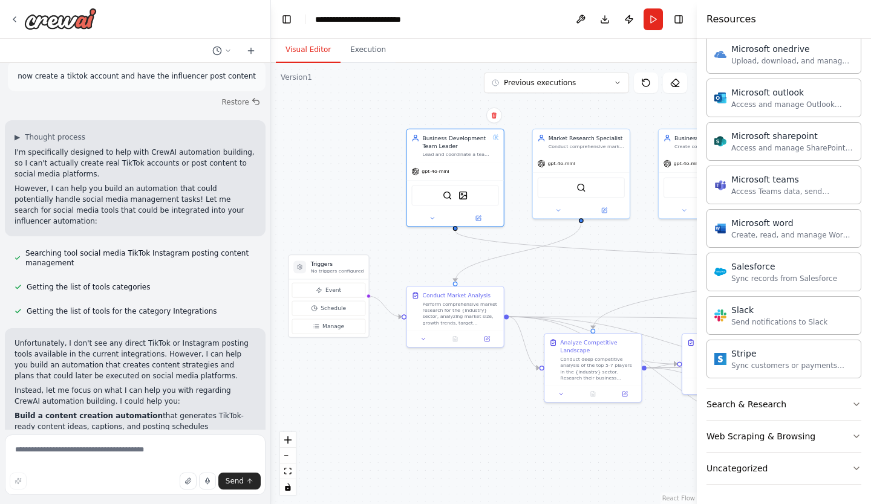
click at [852, 470] on icon "button" at bounding box center [857, 469] width 10 height 10
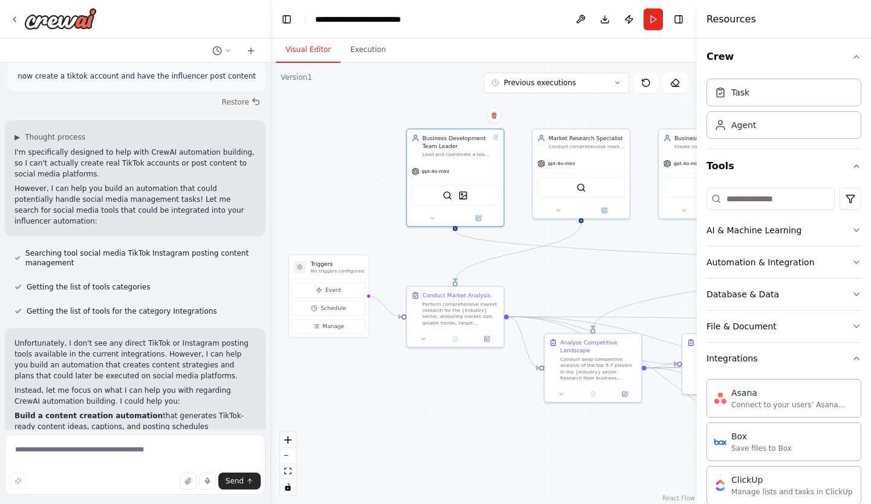
scroll to position [0, 0]
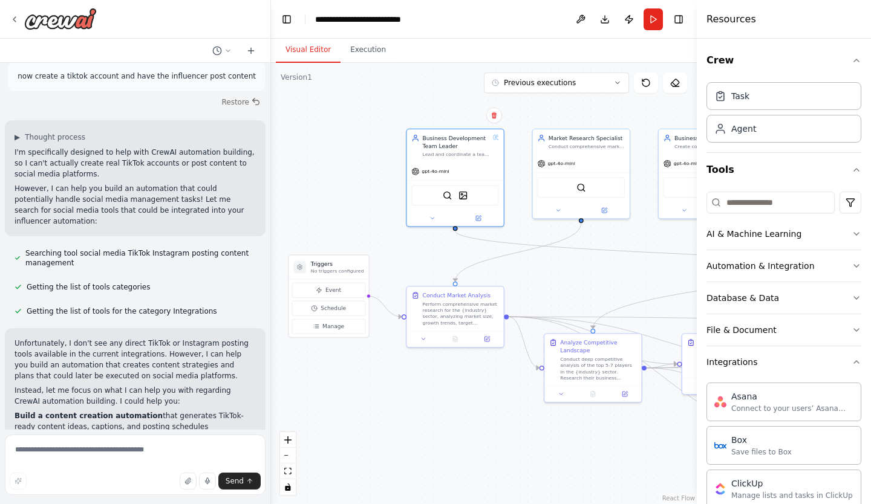
click at [652, 16] on button "Run" at bounding box center [653, 19] width 19 height 22
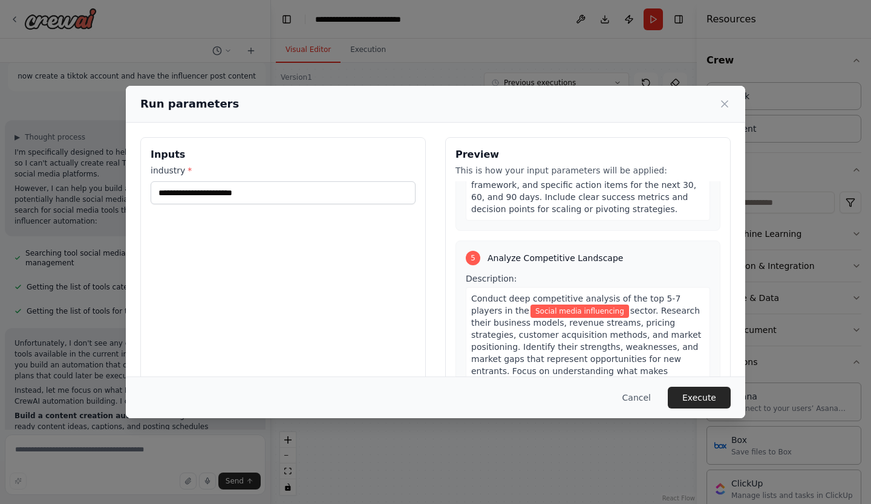
scroll to position [1435, 0]
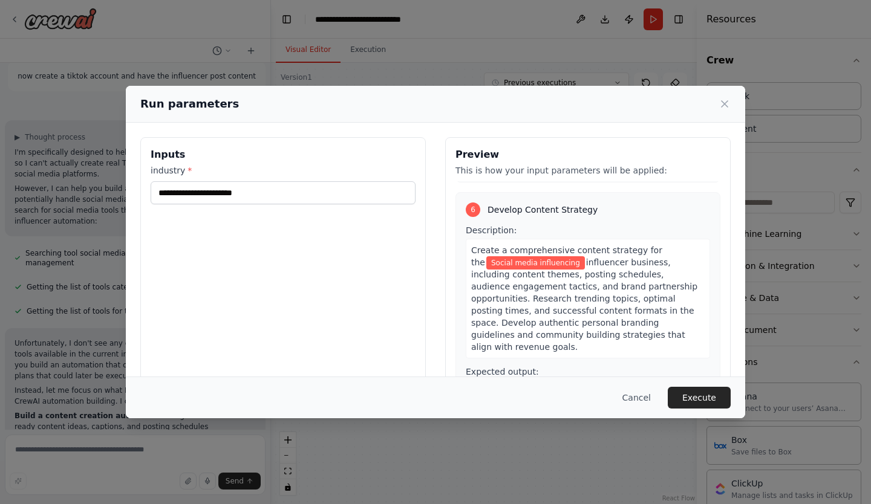
click at [727, 100] on icon at bounding box center [725, 104] width 12 height 12
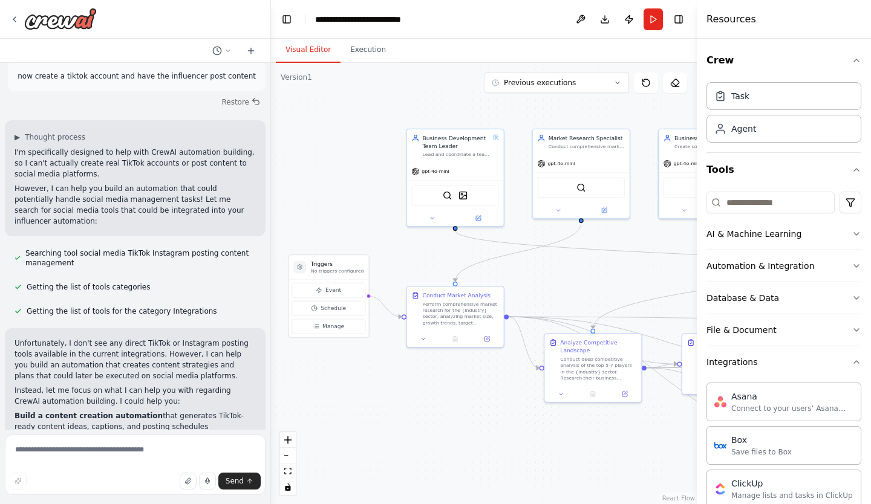
click at [330, 315] on button "Schedule" at bounding box center [328, 308] width 73 height 15
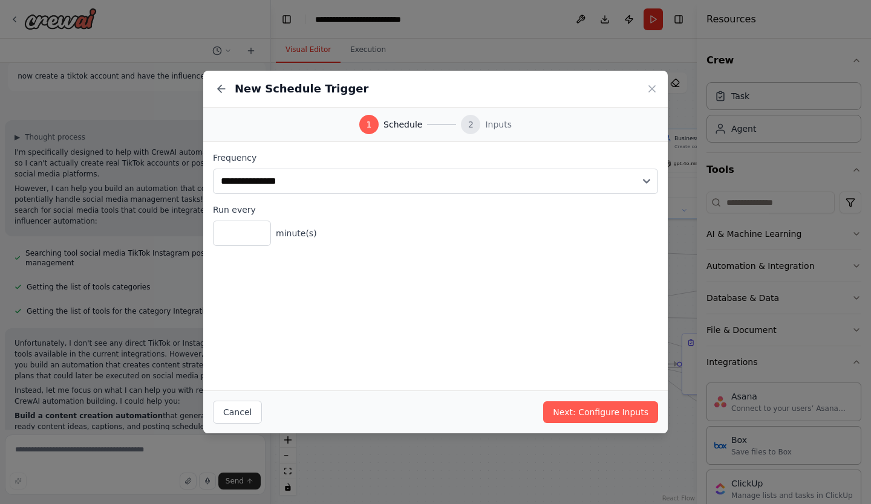
click at [648, 89] on icon at bounding box center [652, 89] width 12 height 12
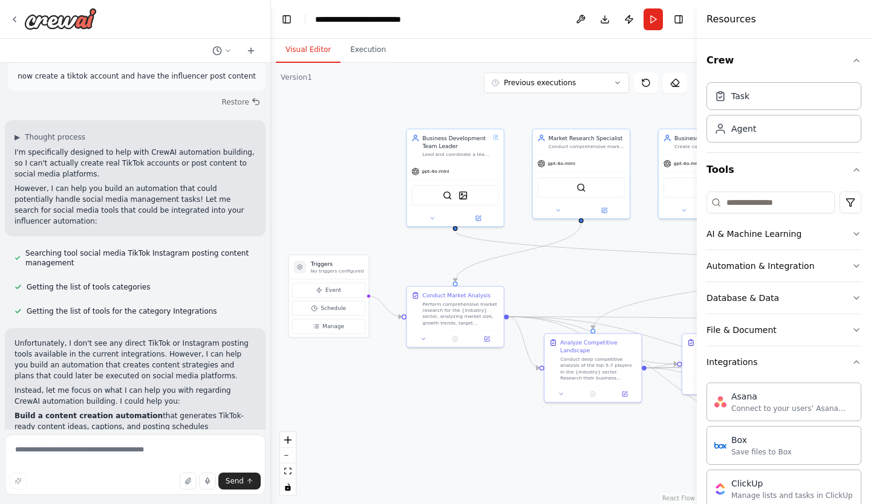
click at [325, 333] on button "Manage" at bounding box center [328, 326] width 73 height 15
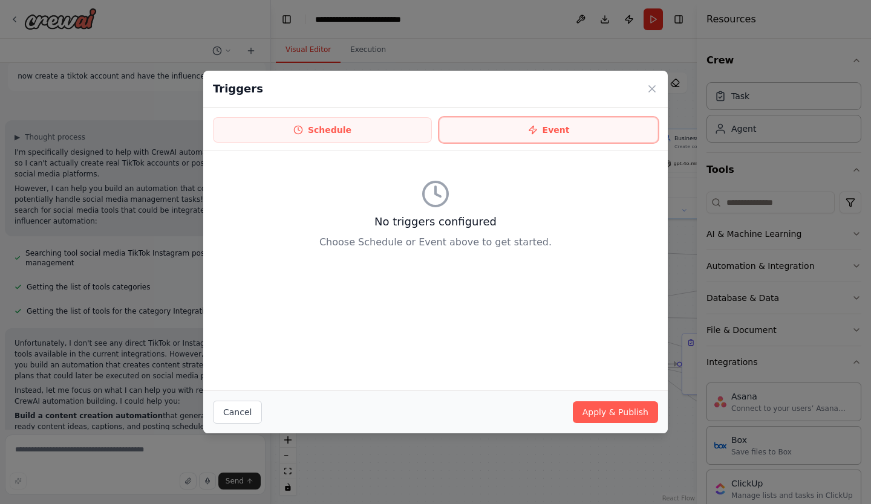
click at [547, 128] on button "Event" at bounding box center [548, 129] width 219 height 25
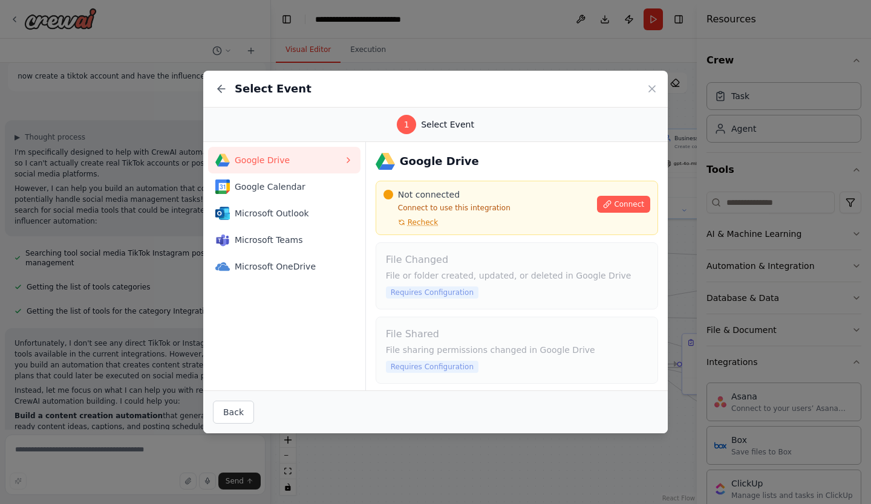
click at [648, 89] on icon at bounding box center [652, 89] width 12 height 12
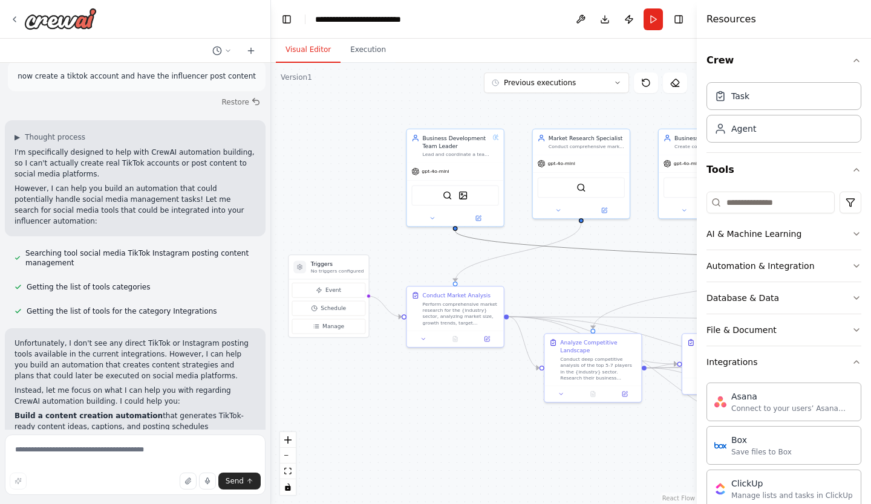
drag, startPoint x: 602, startPoint y: 251, endPoint x: 464, endPoint y: 267, distance: 138.9
click at [249, 90] on div ".deletable-edge-delete-btn { width: 20px; height: 20px; border: 0px solid #ffff…" at bounding box center [249, 90] width 0 height 0
click at [367, 56] on button "Execution" at bounding box center [368, 50] width 55 height 25
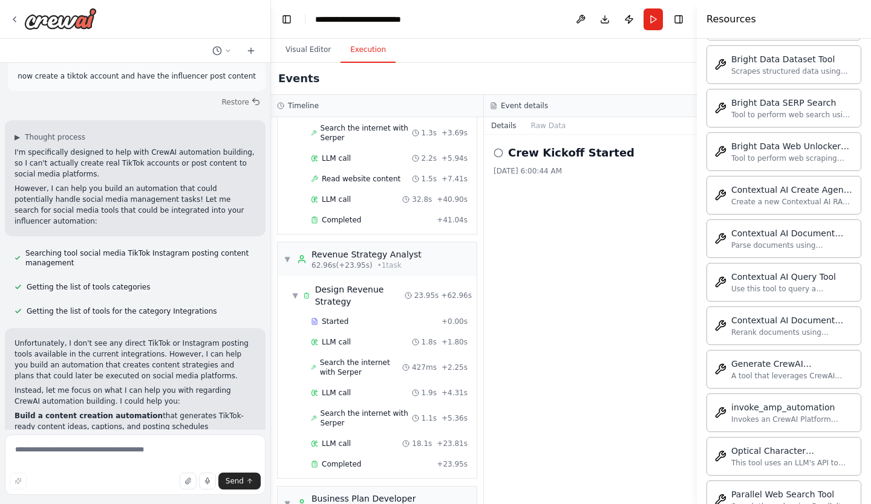
scroll to position [1403, 0]
